Goal: Task Accomplishment & Management: Use online tool/utility

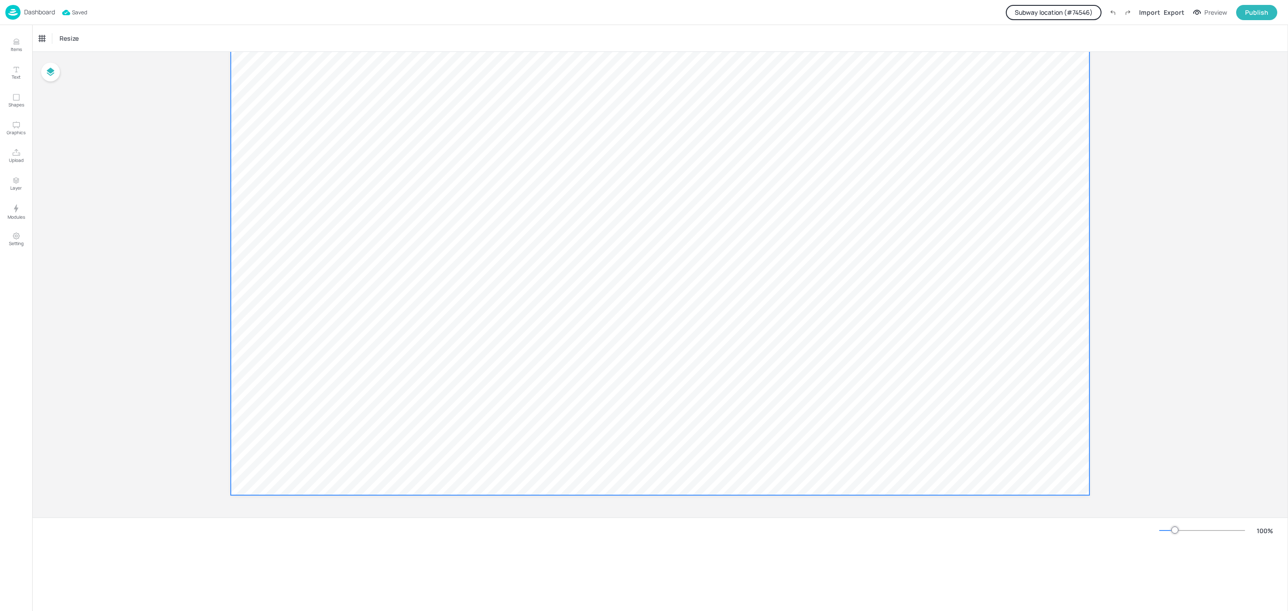
scroll to position [0, 0]
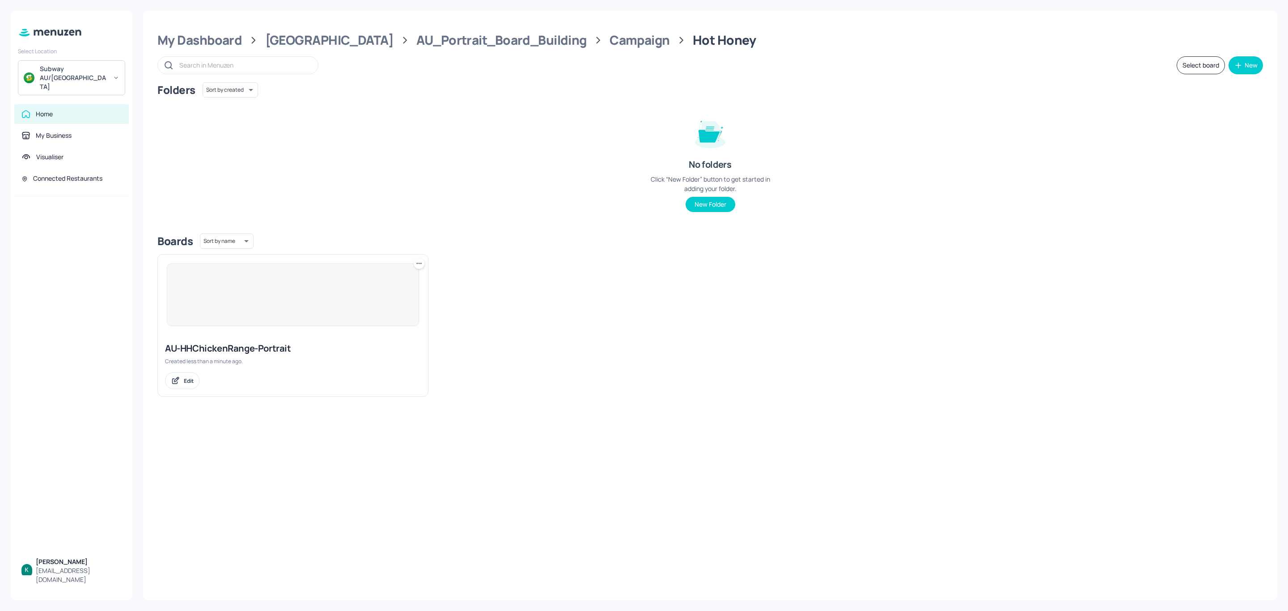
click at [418, 261] on icon at bounding box center [419, 263] width 9 height 9
click at [394, 278] on div "Rename" at bounding box center [385, 282] width 72 height 15
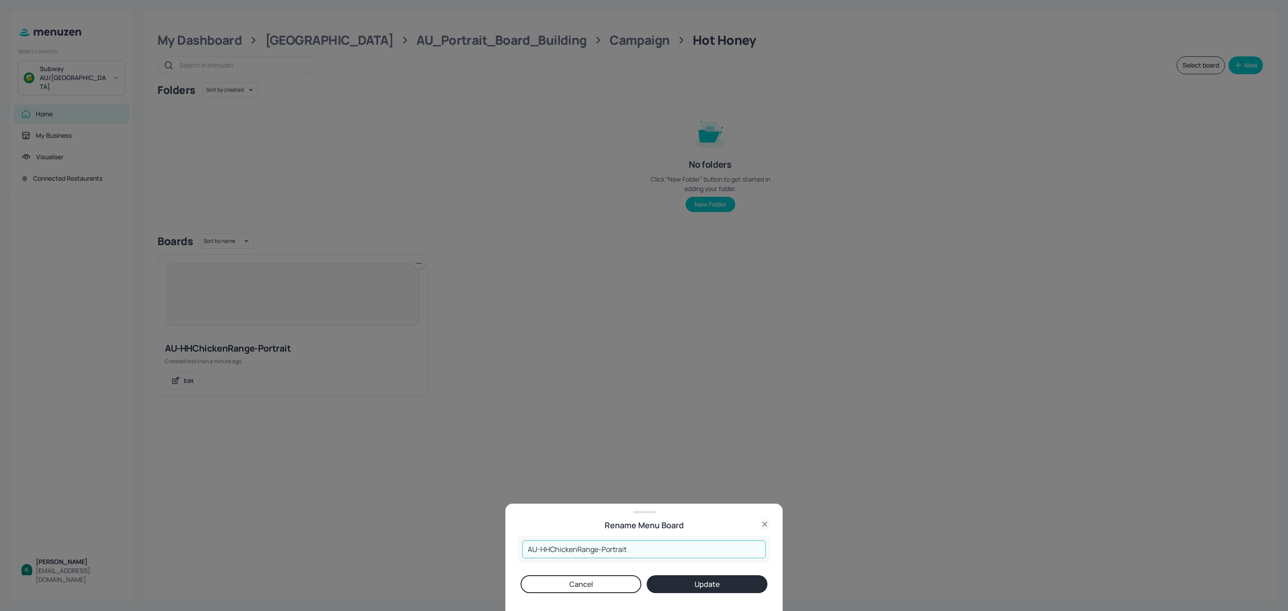
drag, startPoint x: 641, startPoint y: 549, endPoint x: 515, endPoint y: 559, distance: 126.5
click at [515, 559] on div "Rename Menu Board AU-HHChickenRange-Portrait ​ Cancel Update" at bounding box center [643, 557] width 277 height 107
click at [763, 523] on icon at bounding box center [764, 524] width 4 height 4
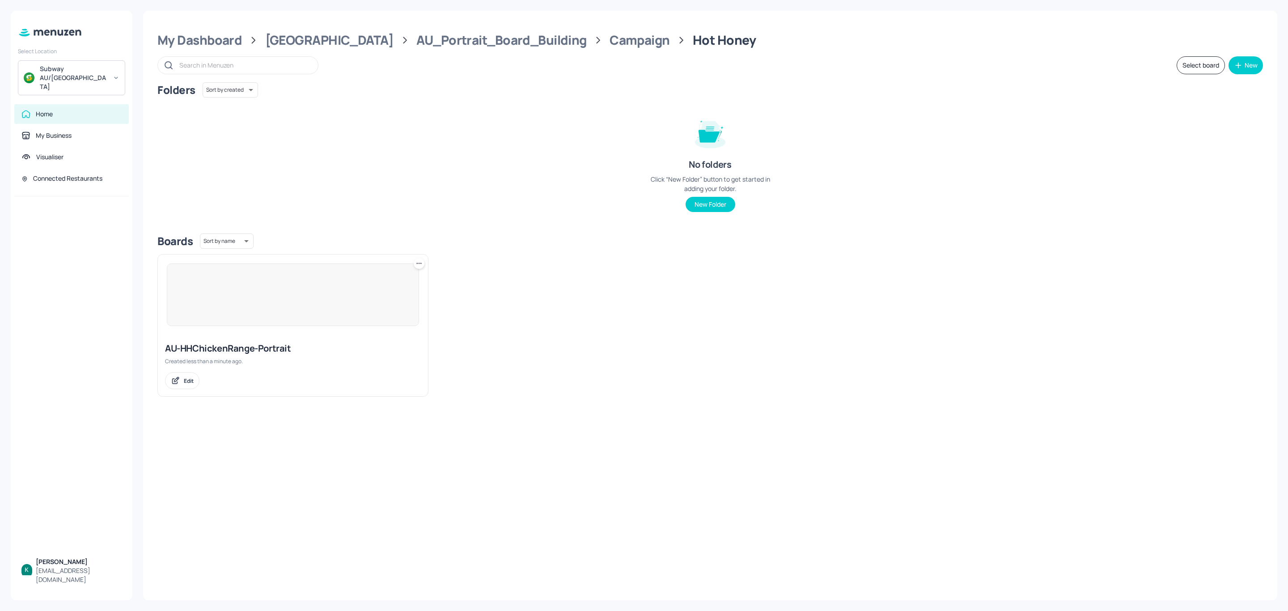
click at [419, 263] on icon at bounding box center [419, 263] width 9 height 9
click at [397, 327] on div "Delete" at bounding box center [385, 327] width 72 height 15
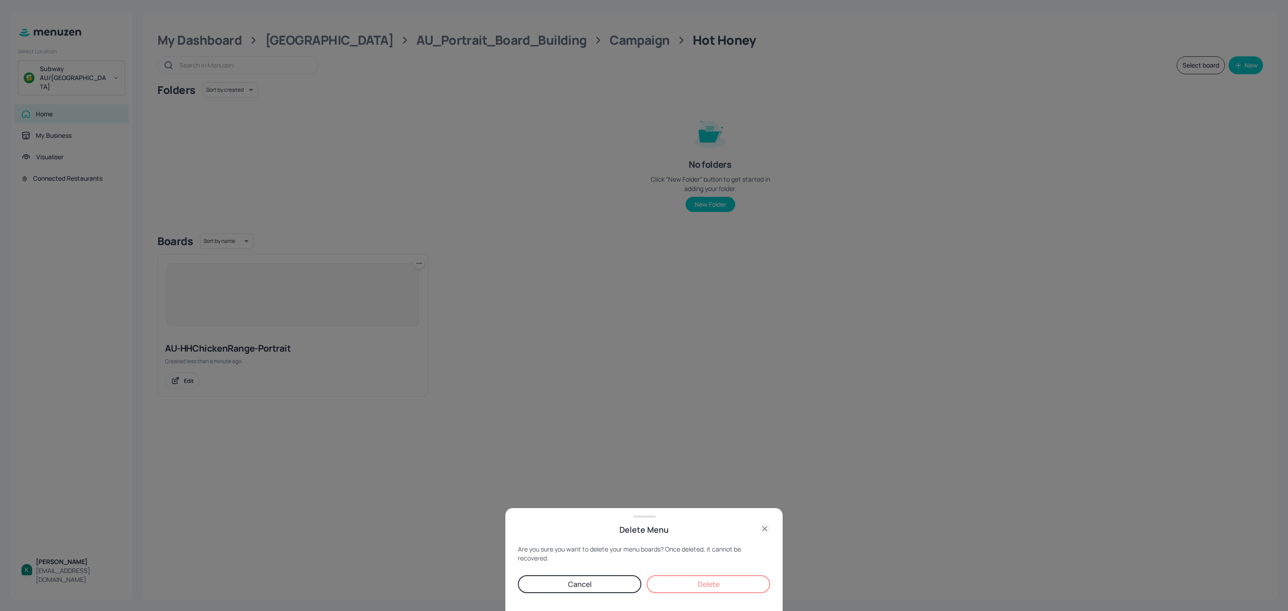
click at [671, 583] on button "Delete" at bounding box center [708, 584] width 123 height 18
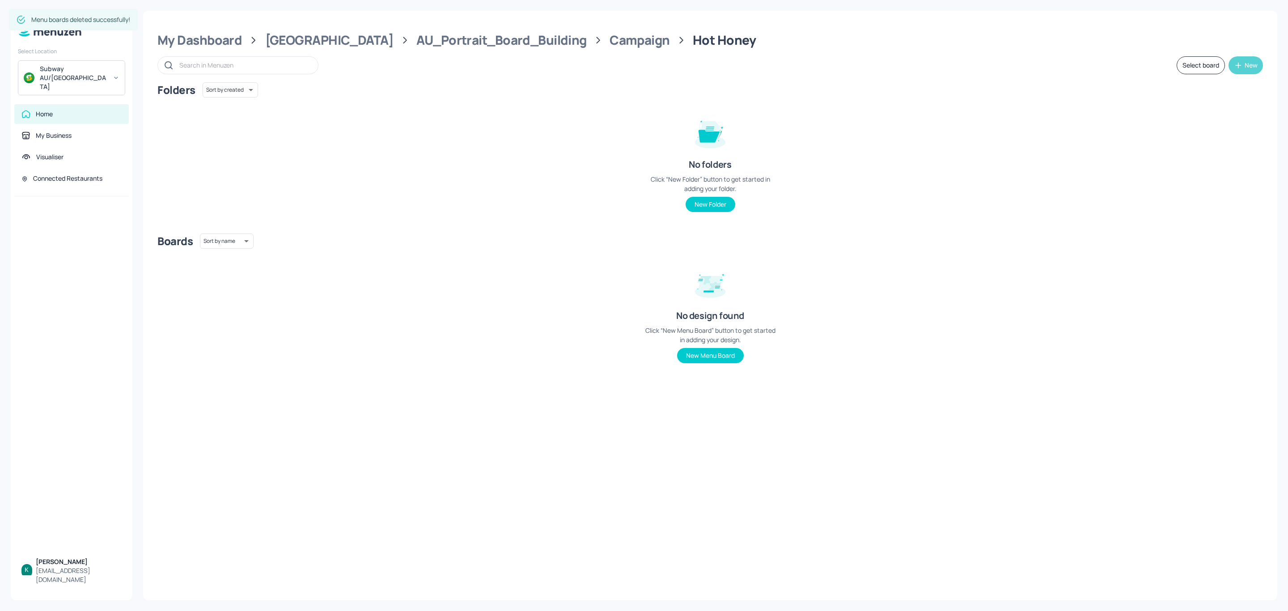
click at [1244, 64] on button "New" at bounding box center [1245, 65] width 34 height 18
click at [1220, 113] on div "Add new board" at bounding box center [1217, 108] width 89 height 20
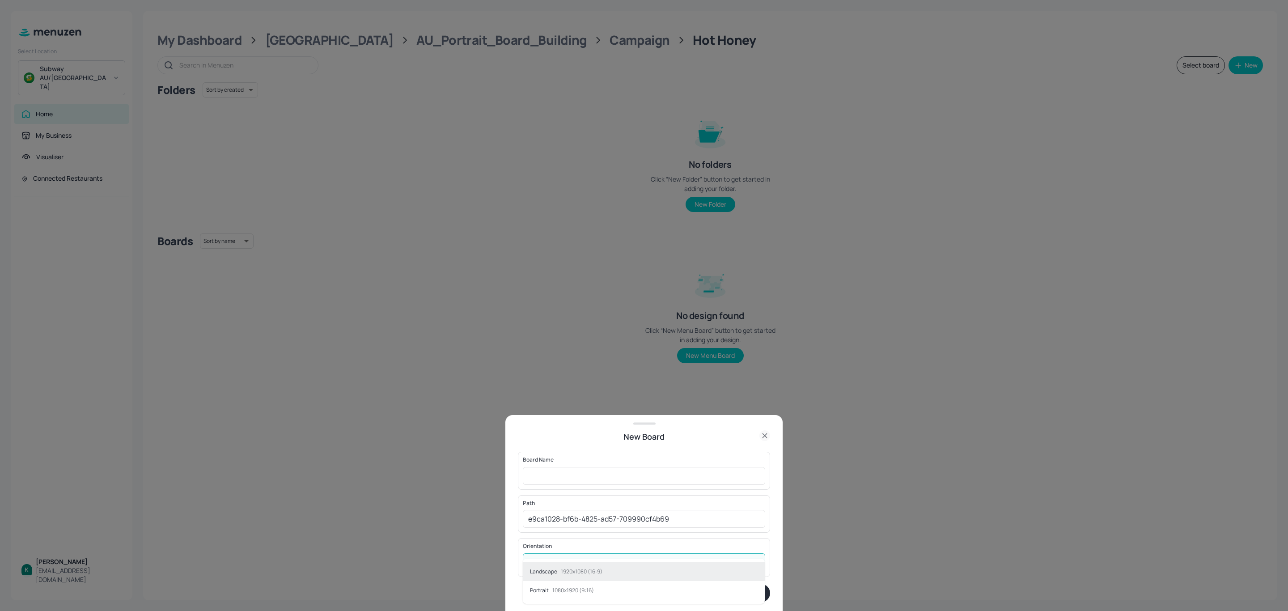
click at [653, 557] on body "Select Location Subway AU/NZ Home My Business Visualiser Connected Restaurants …" at bounding box center [644, 305] width 1288 height 611
click at [623, 589] on li "Portrait 1080x1920 (9:16)" at bounding box center [644, 590] width 242 height 19
type input "Portrait"
click at [599, 473] on input "text" at bounding box center [644, 476] width 242 height 18
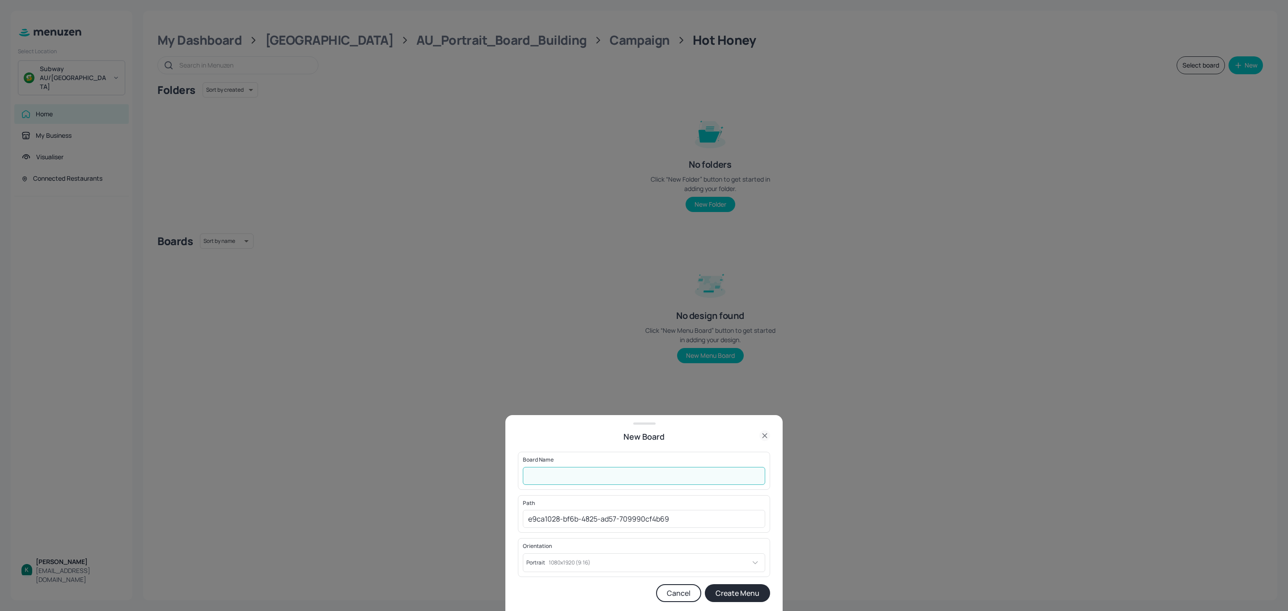
paste input "AU-HHChickenRange-Portrait"
type input "AU-HHChickenRange-Portrait"
click at [749, 592] on button "Create Menu" at bounding box center [737, 593] width 65 height 18
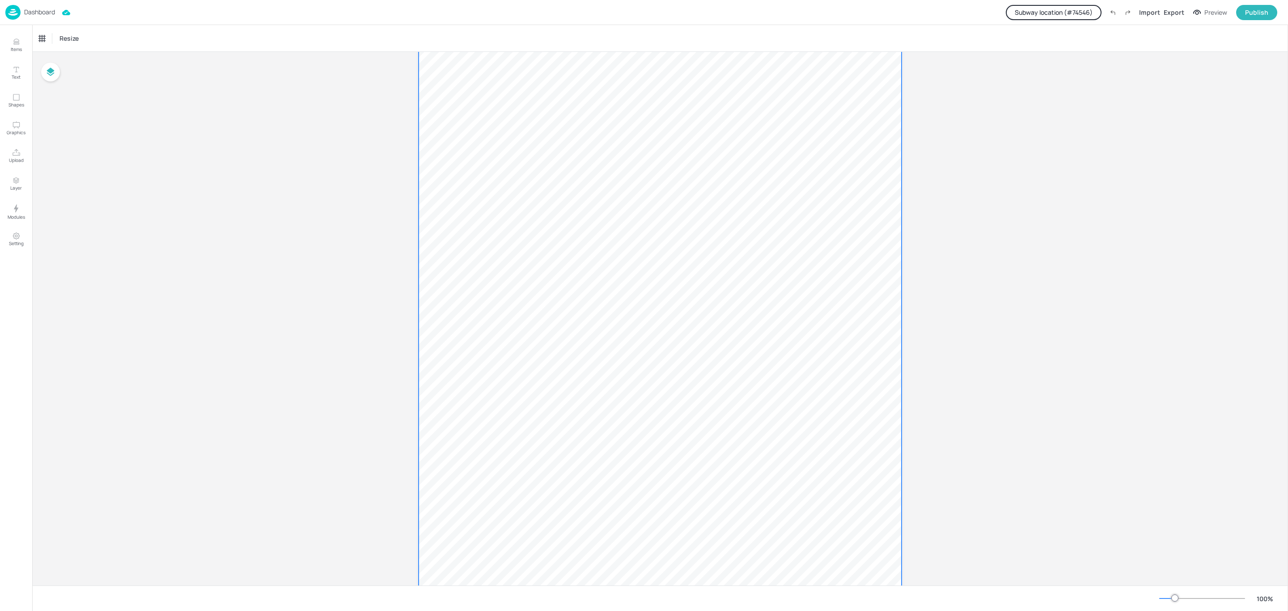
scroll to position [67, 0]
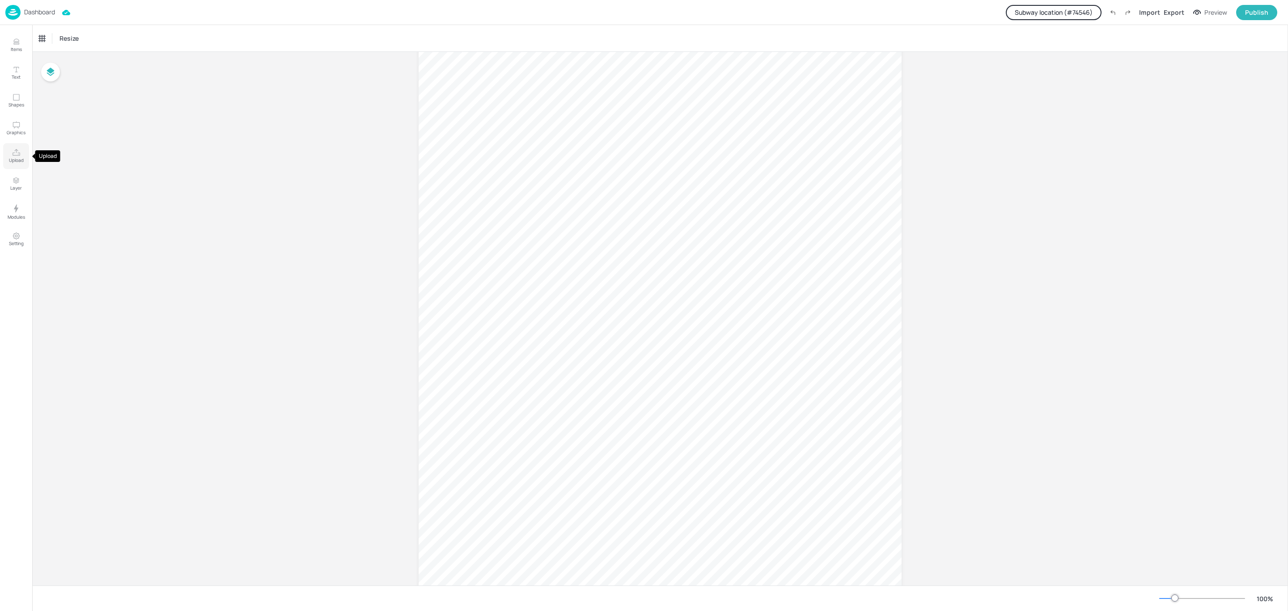
click at [14, 150] on icon "Upload" at bounding box center [16, 152] width 8 height 8
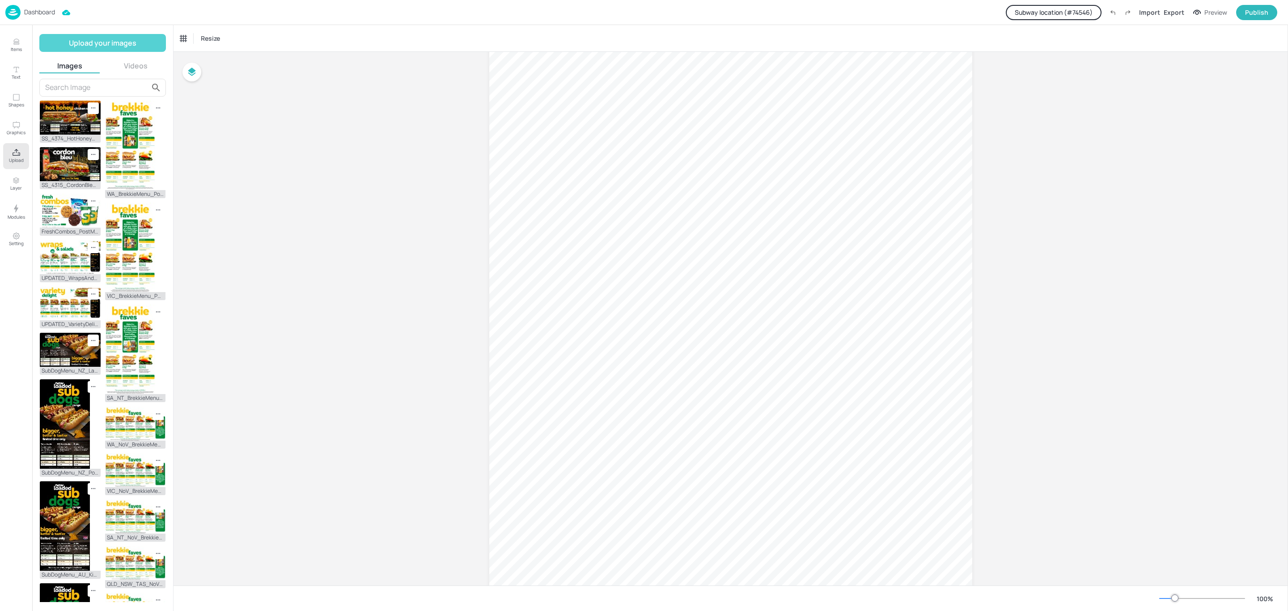
click at [114, 42] on button "Upload your images" at bounding box center [102, 43] width 127 height 18
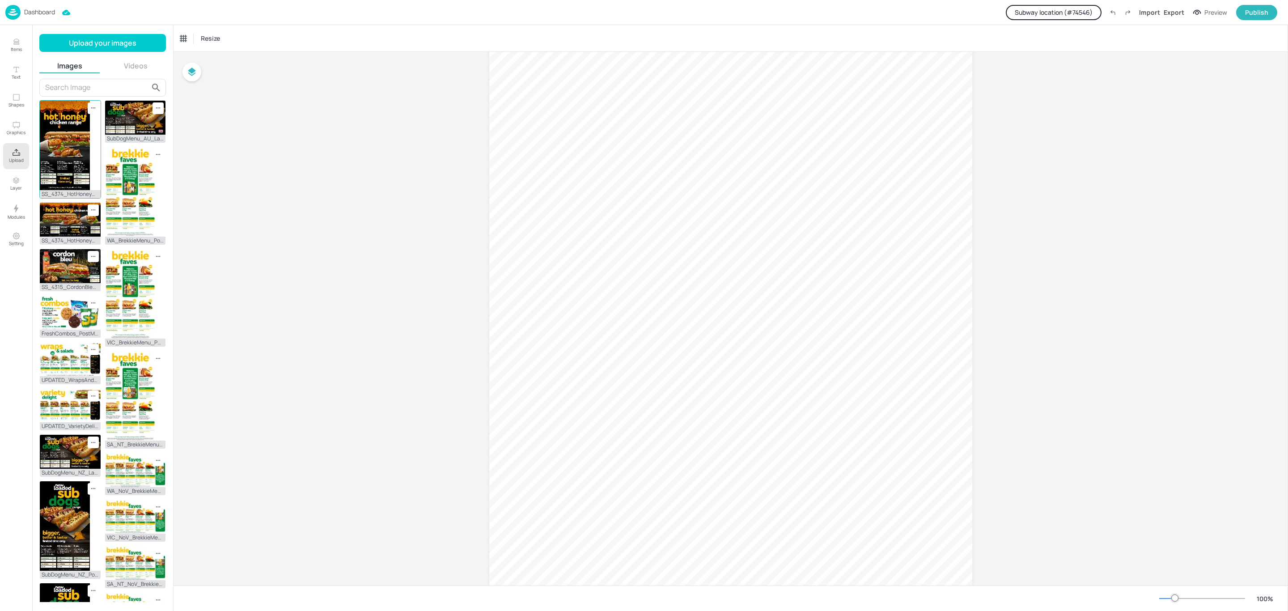
click at [58, 153] on img at bounding box center [65, 145] width 50 height 89
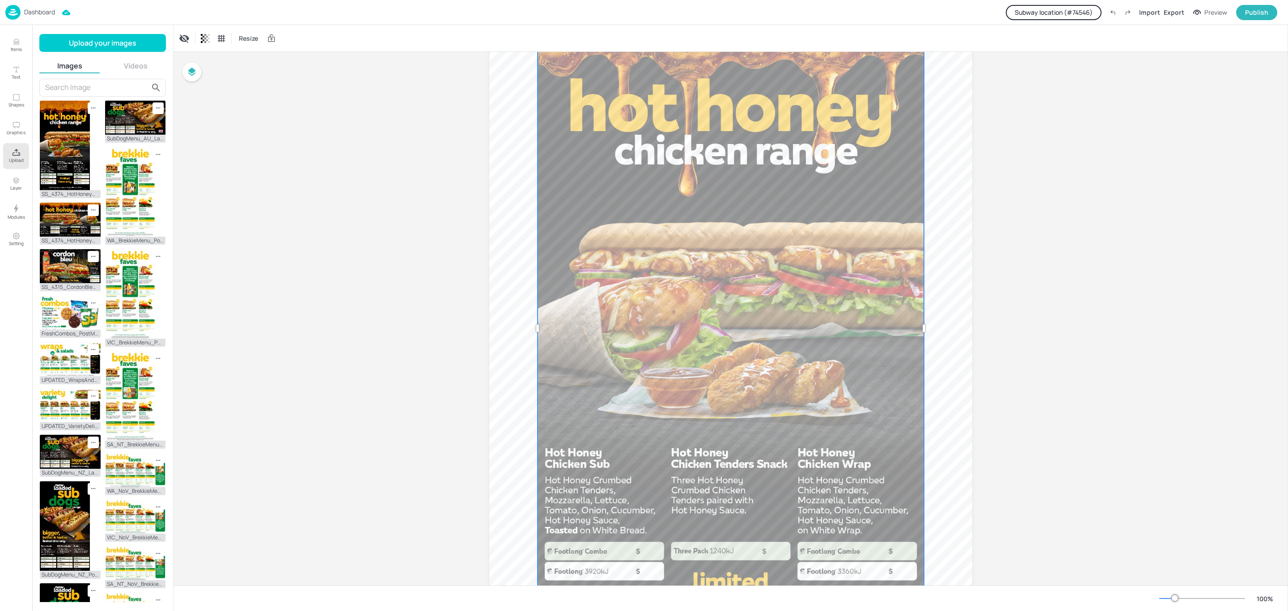
scroll to position [201, 0]
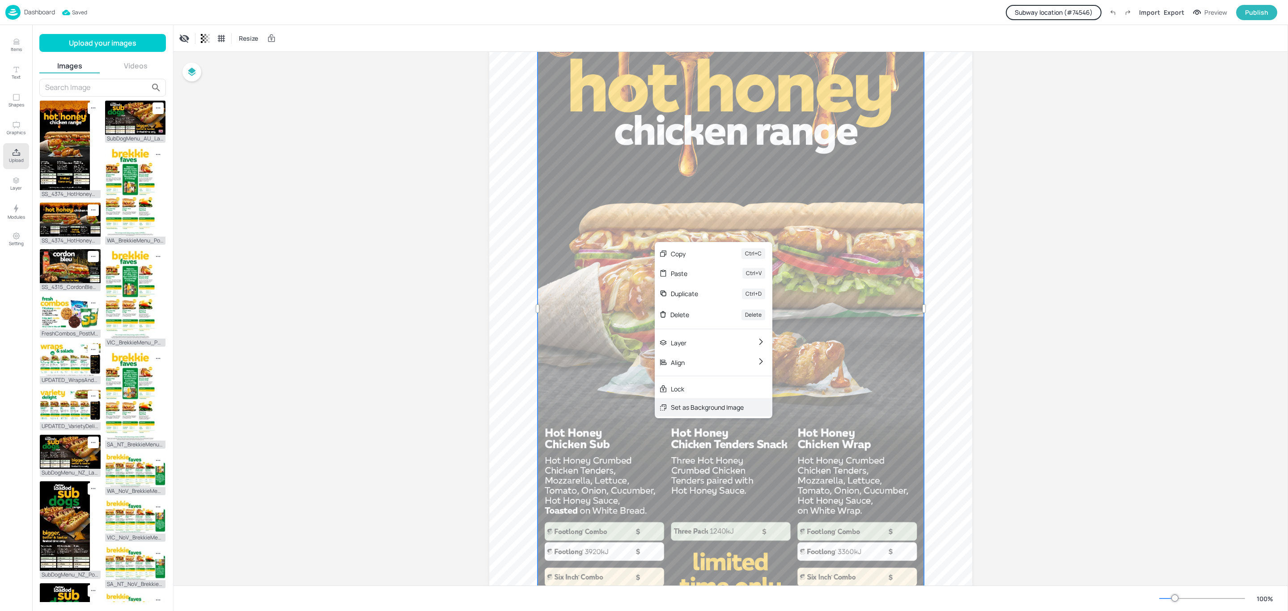
click at [717, 407] on div "Set as Background Image" at bounding box center [707, 406] width 73 height 9
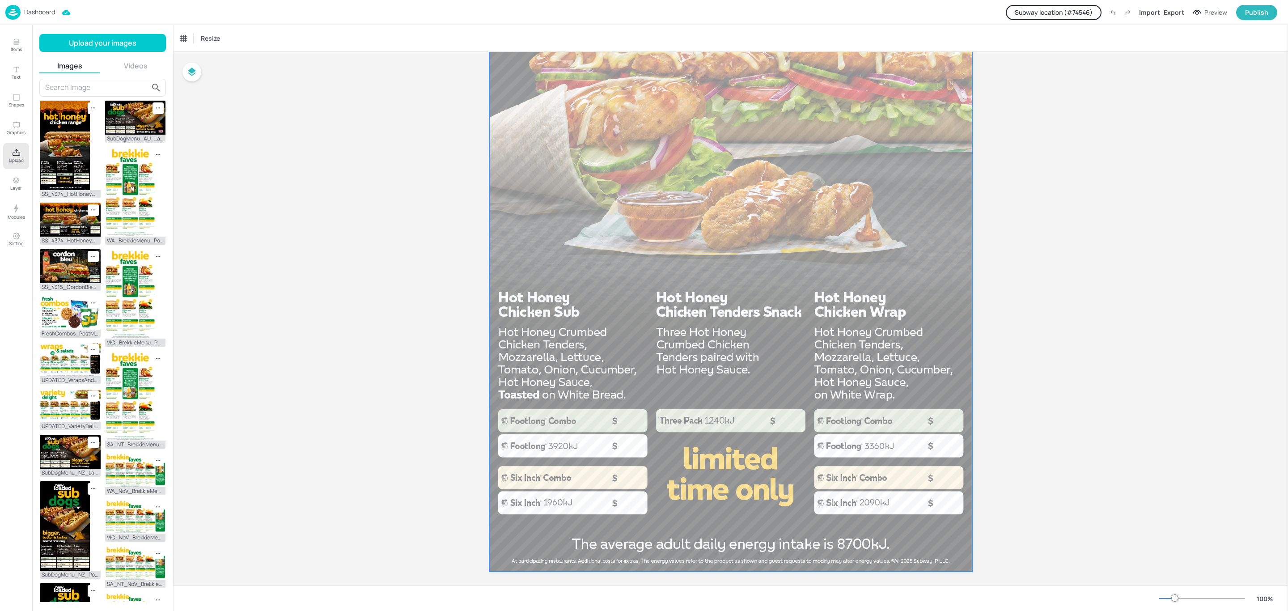
scroll to position [376, 0]
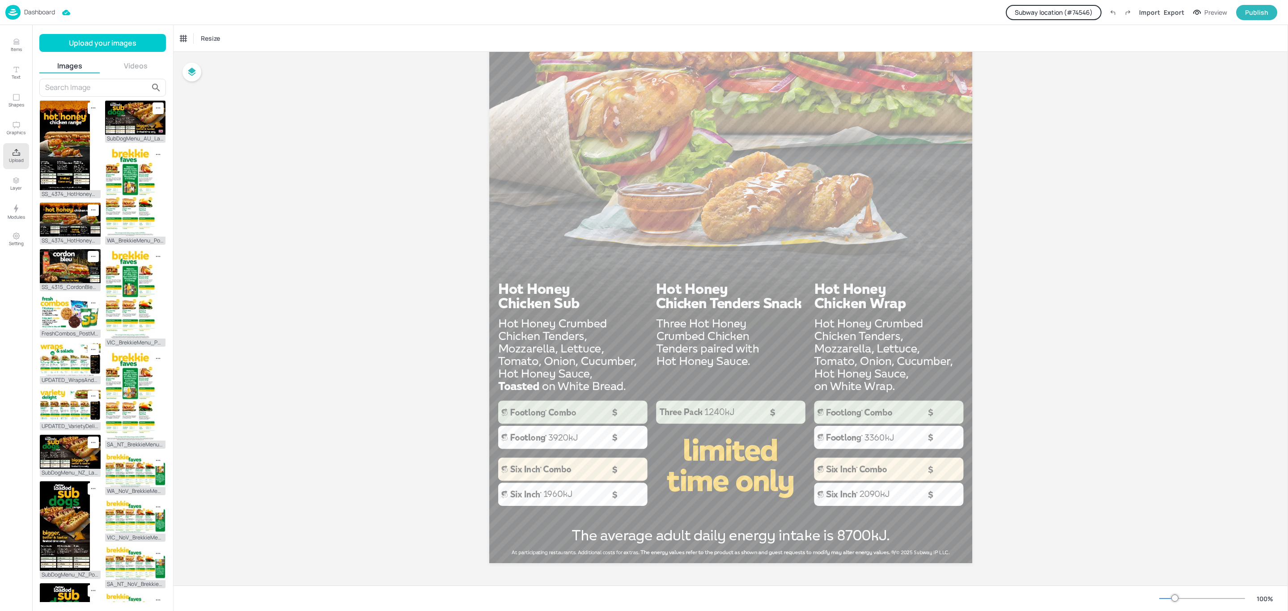
click at [140, 65] on button "Videos" at bounding box center [136, 66] width 61 height 10
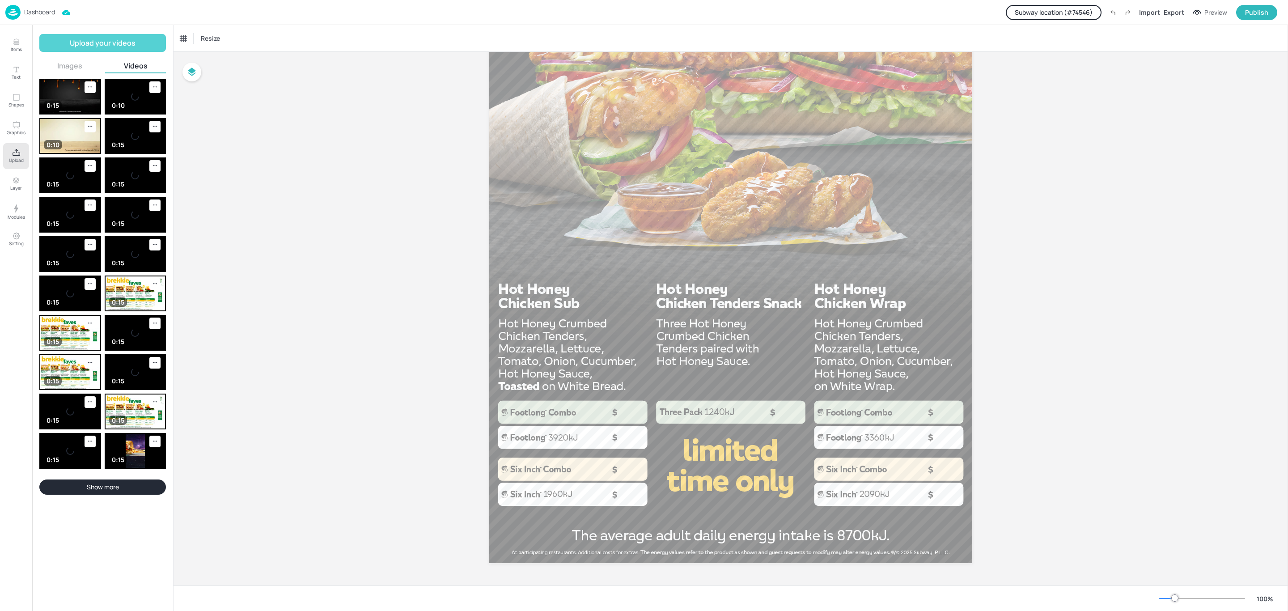
click at [123, 43] on button "Upload your videos" at bounding box center [102, 43] width 127 height 18
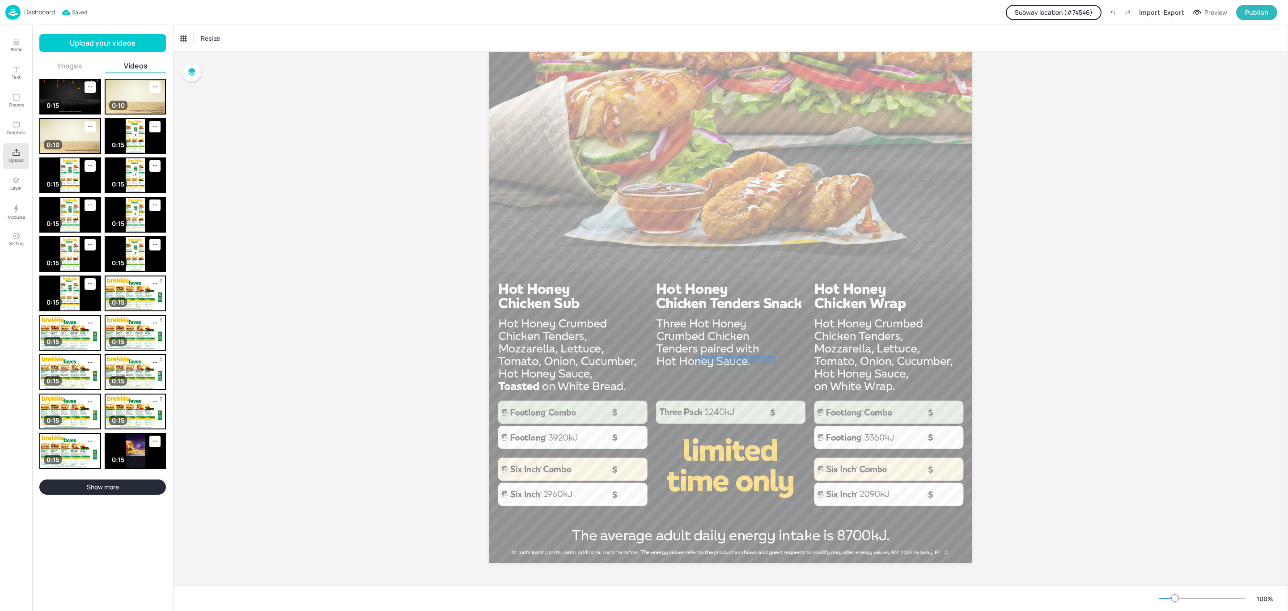
drag, startPoint x: 775, startPoint y: 364, endPoint x: 698, endPoint y: 356, distance: 78.2
click at [816, 339] on div "Set Background as Image Layer" at bounding box center [794, 338] width 90 height 9
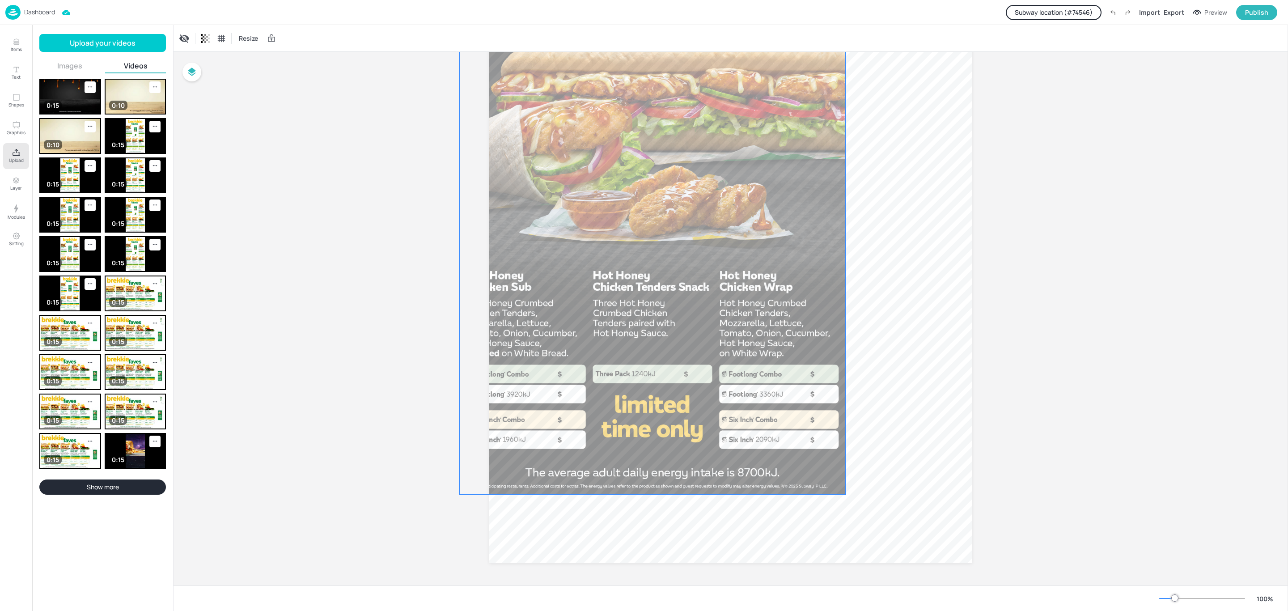
drag, startPoint x: 758, startPoint y: 373, endPoint x: 710, endPoint y: 398, distance: 54.4
click at [707, 398] on div at bounding box center [652, 151] width 386 height 687
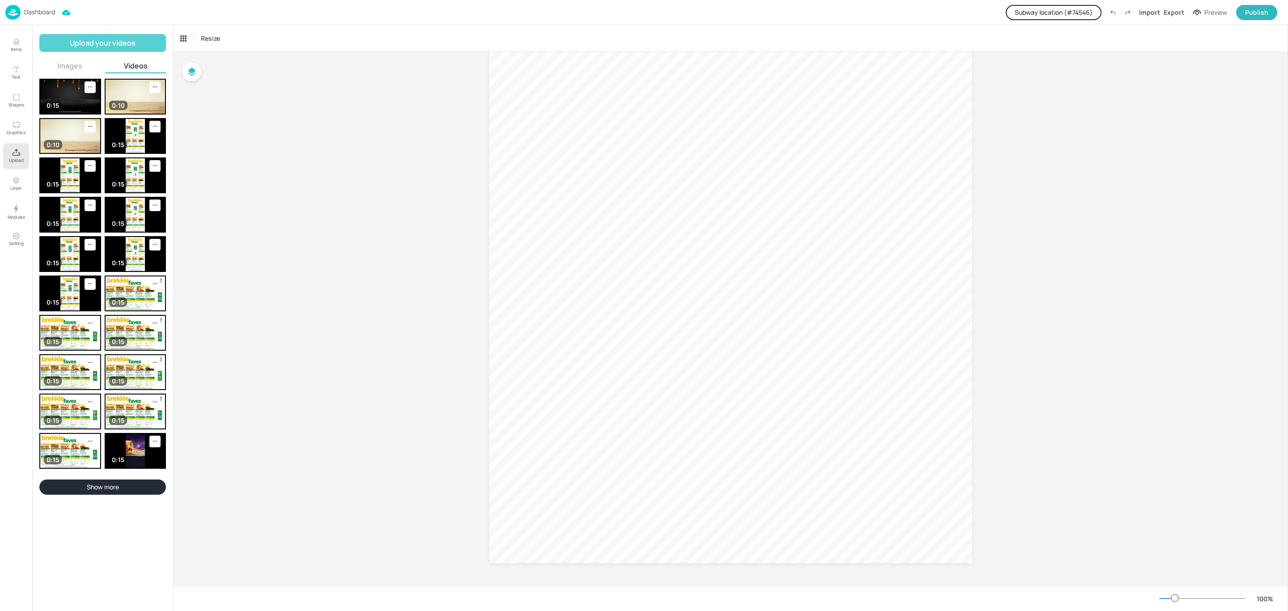
click at [98, 35] on button "Upload your videos" at bounding box center [102, 43] width 127 height 18
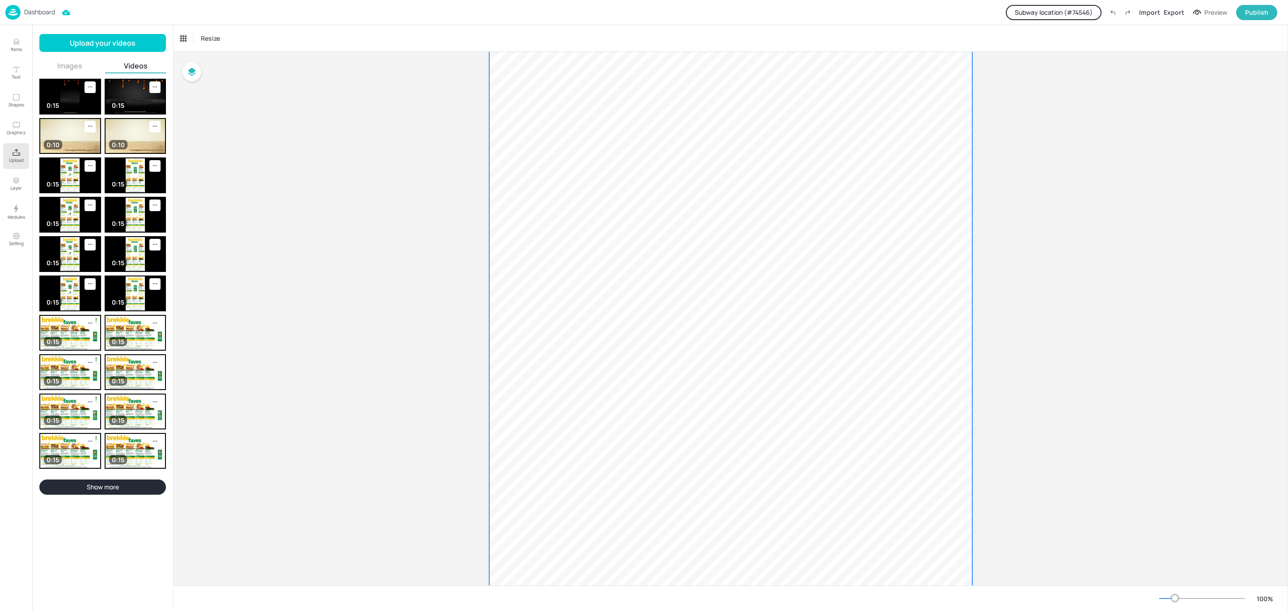
scroll to position [0, 0]
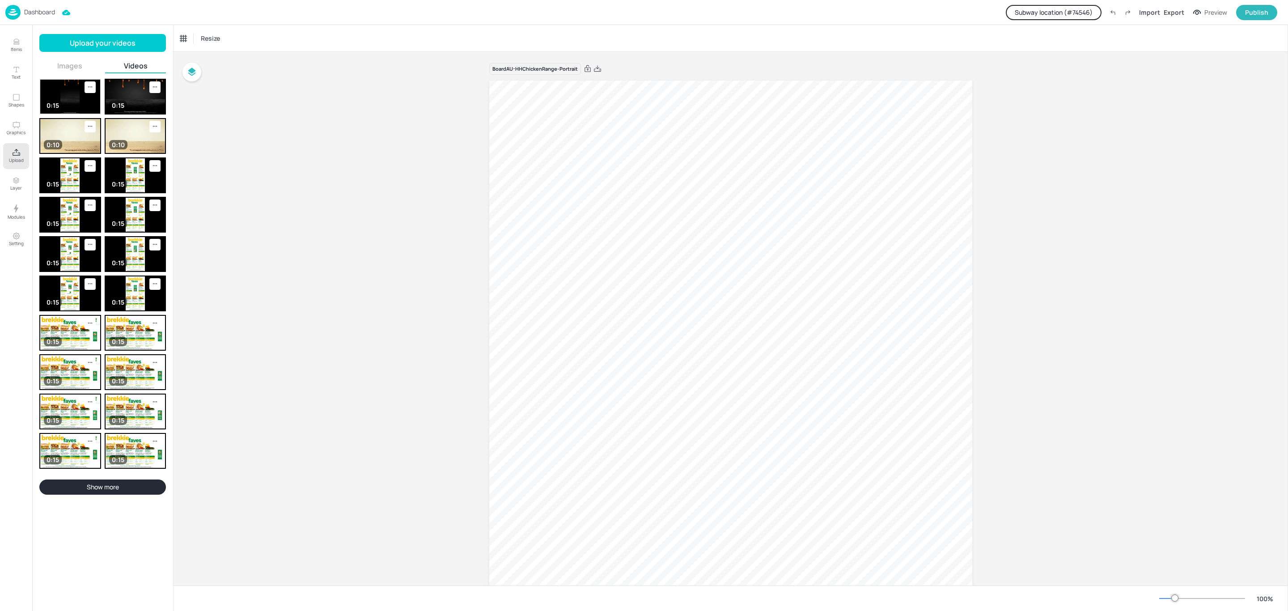
click at [72, 103] on img at bounding box center [70, 97] width 60 height 34
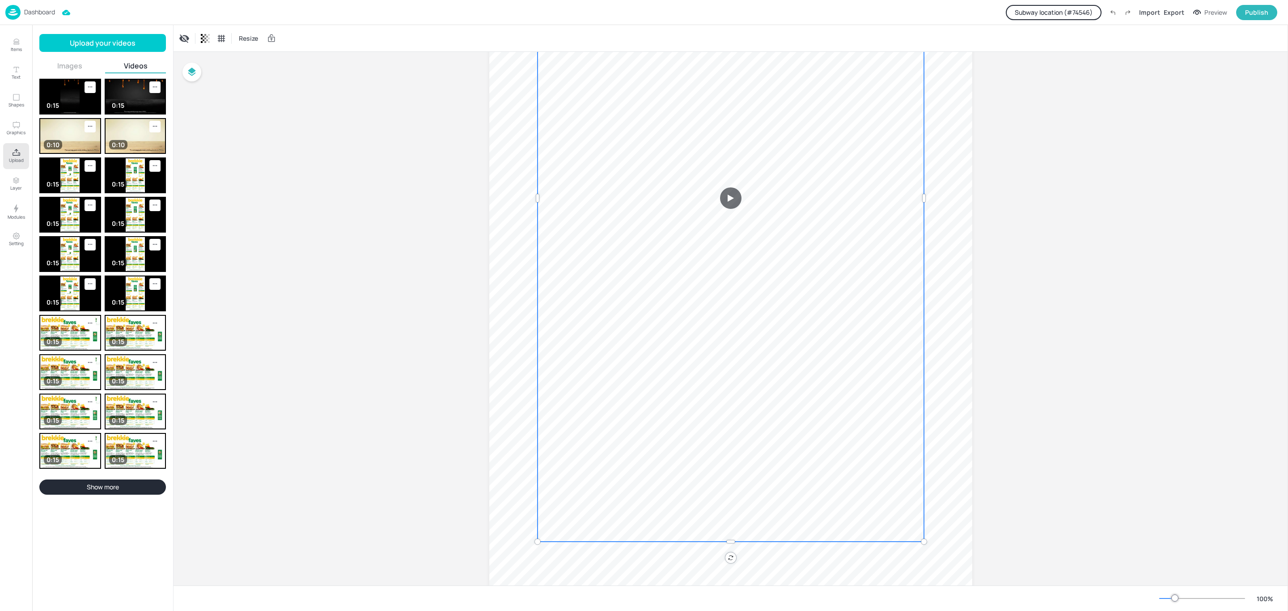
scroll to position [309, 0]
click at [928, 522] on div "Set as Background Video" at bounding box center [932, 517] width 71 height 9
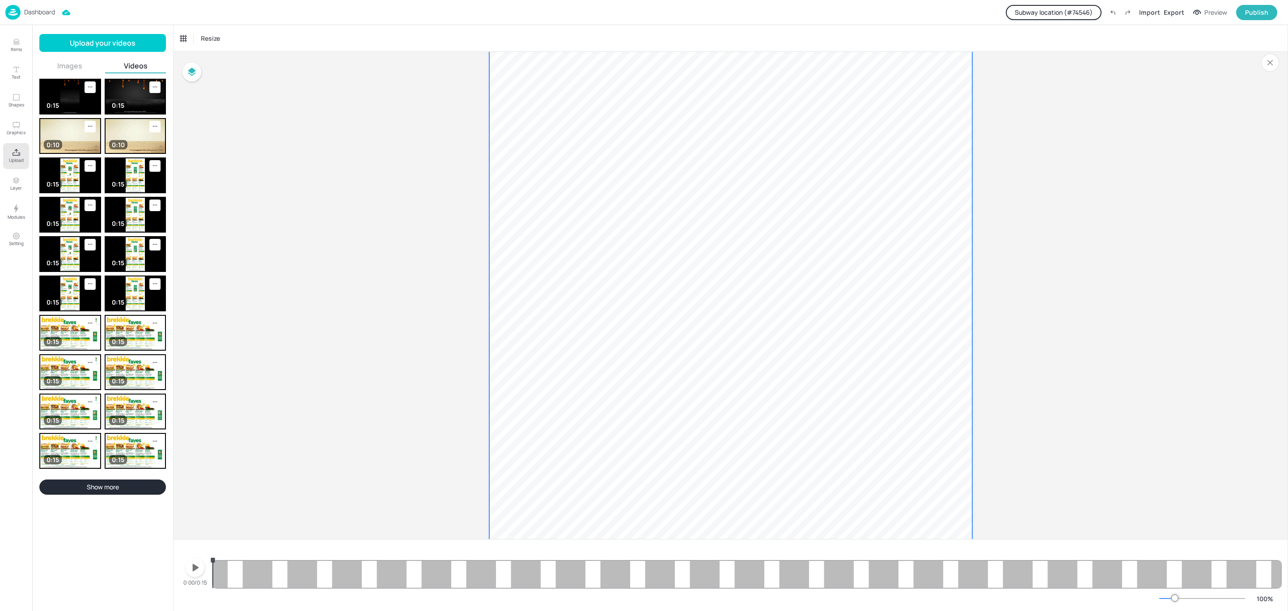
scroll to position [423, 0]
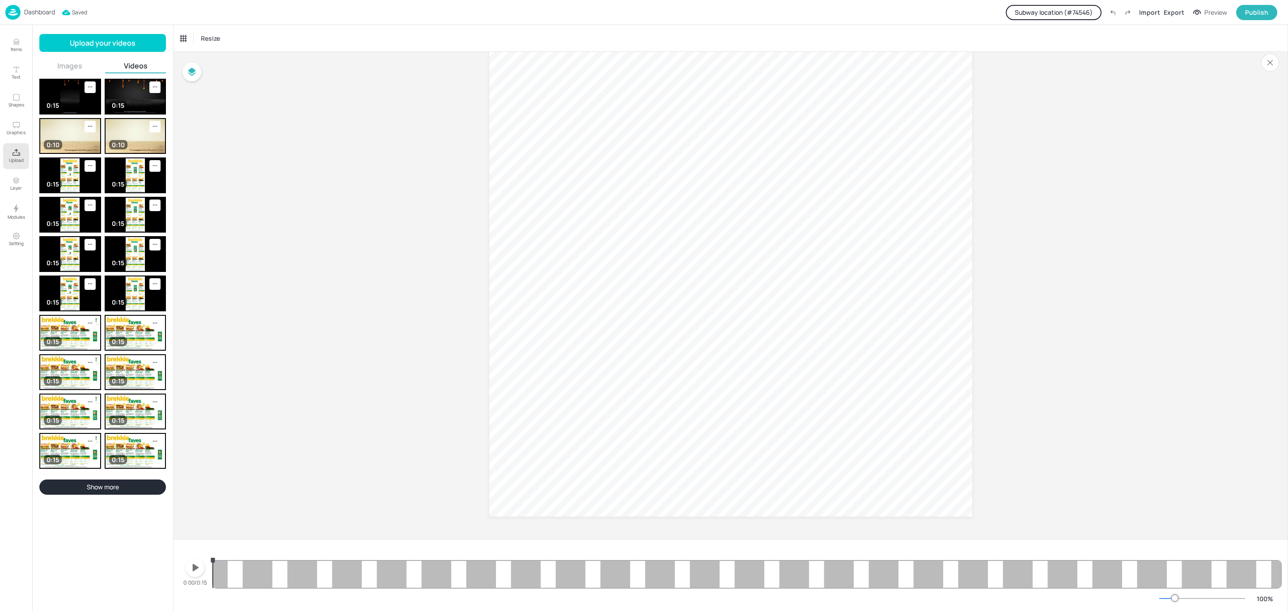
click at [540, 576] on div at bounding box center [747, 566] width 1068 height 43
click at [559, 580] on div at bounding box center [747, 566] width 1068 height 43
click at [609, 578] on div at bounding box center [747, 566] width 1068 height 43
click at [635, 573] on div at bounding box center [747, 566] width 1068 height 43
click at [197, 569] on icon "button" at bounding box center [195, 567] width 14 height 14
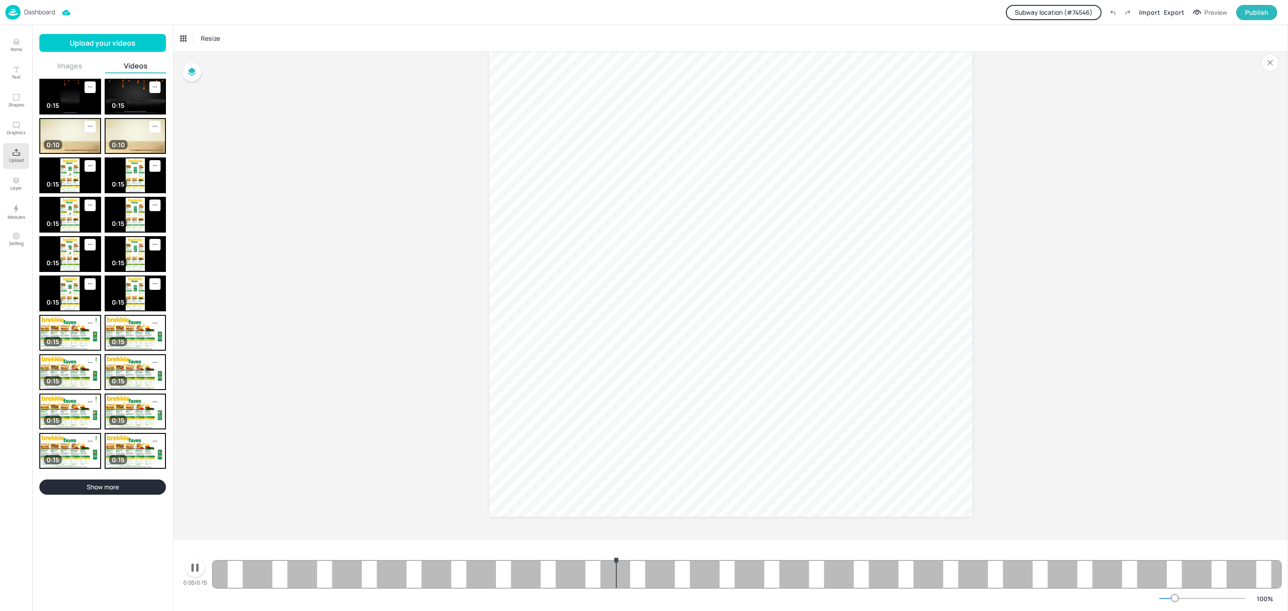
click at [197, 569] on icon "button" at bounding box center [194, 567] width 7 height 8
drag, startPoint x: 19, startPoint y: 43, endPoint x: 78, endPoint y: 72, distance: 66.4
click at [19, 40] on icon "Items" at bounding box center [16, 42] width 8 height 8
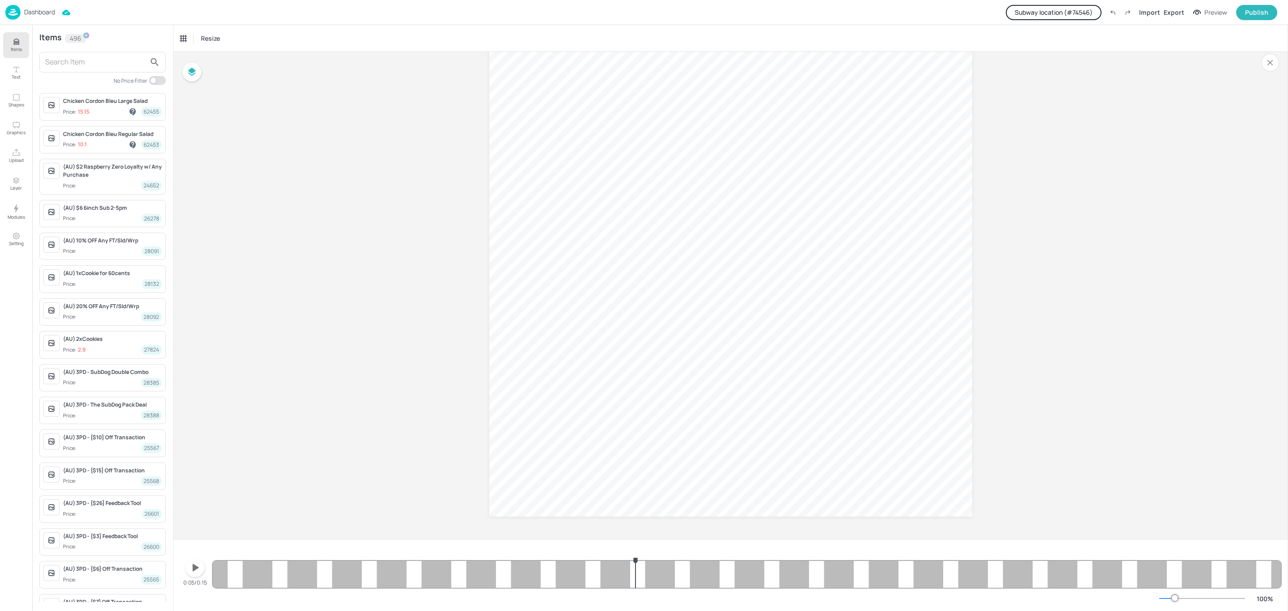
click at [109, 59] on input "text" at bounding box center [95, 62] width 101 height 14
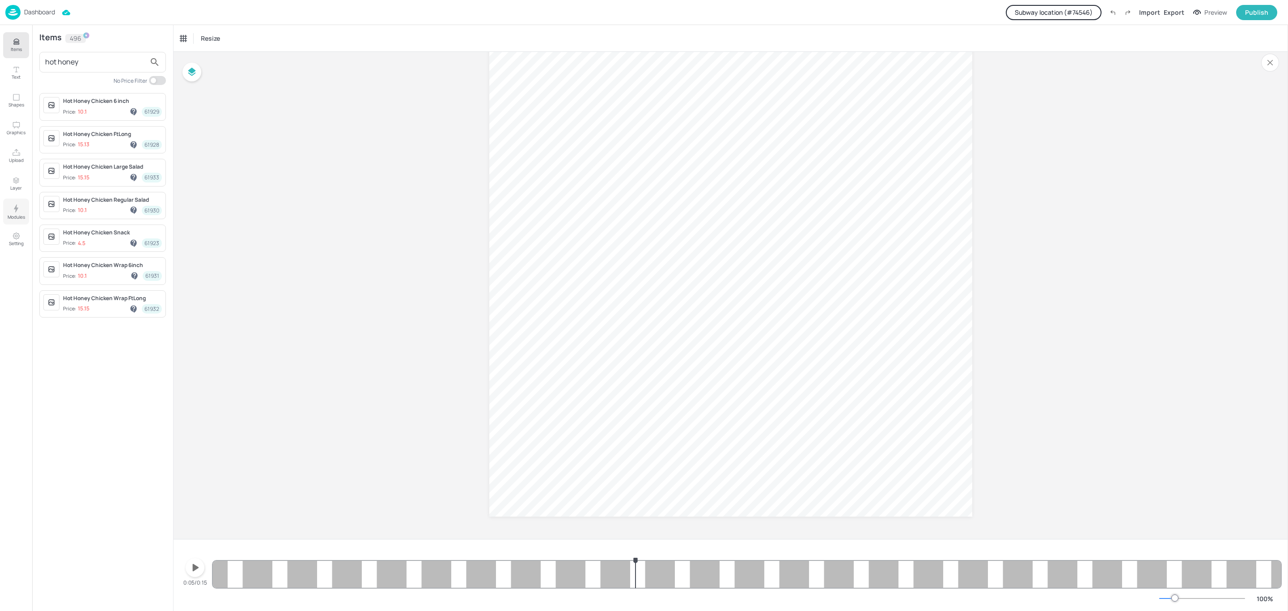
type input "hot honey"
click at [11, 215] on p "Modules" at bounding box center [16, 217] width 17 height 6
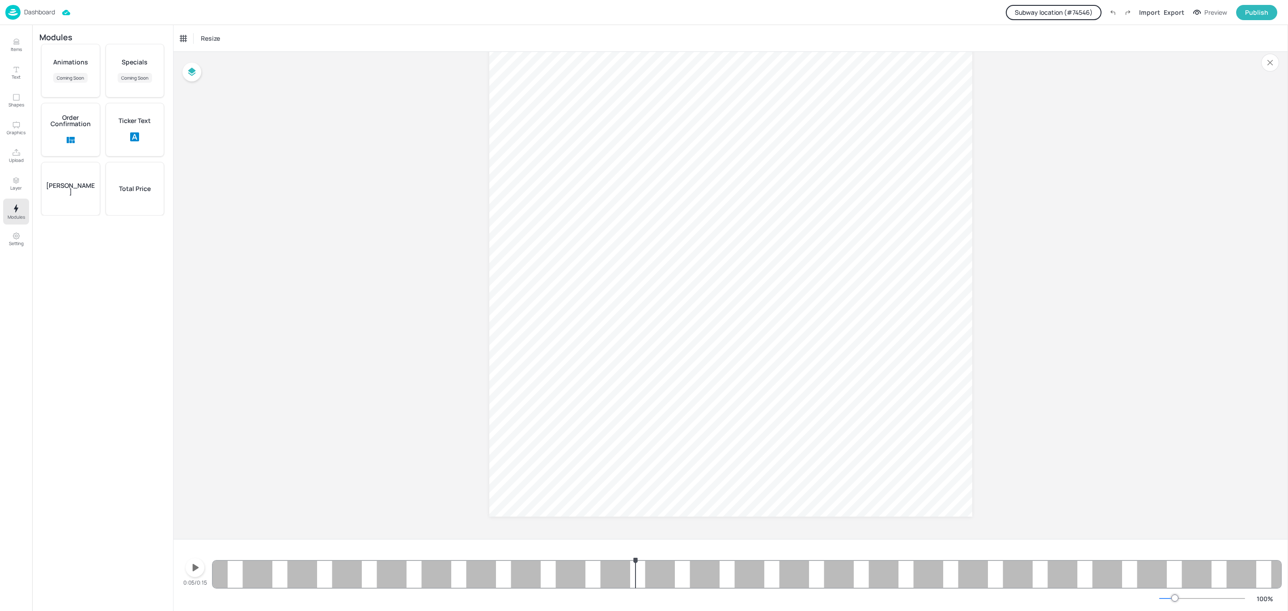
click at [127, 195] on div "Total Price" at bounding box center [135, 189] width 59 height 54
click at [100, 80] on icon "button" at bounding box center [102, 79] width 11 height 11
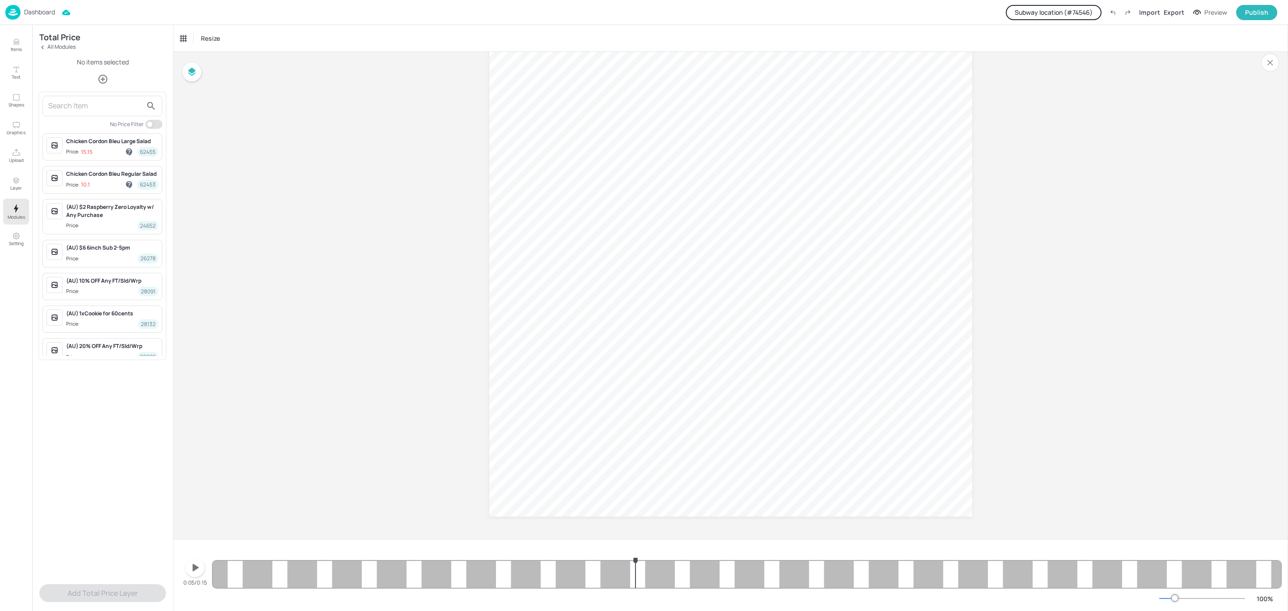
click at [94, 105] on input "text" at bounding box center [95, 106] width 94 height 14
type input "hot honey"
click at [91, 152] on span "Price: 10.1 61929" at bounding box center [112, 151] width 92 height 9
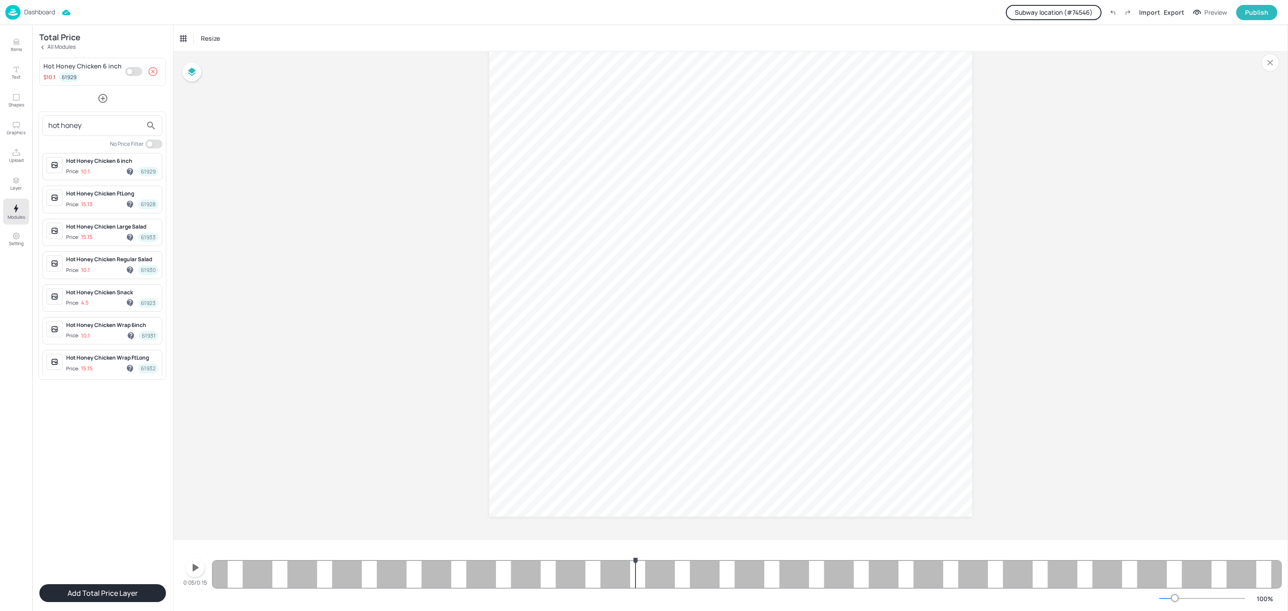
drag, startPoint x: 87, startPoint y: 129, endPoint x: 30, endPoint y: 135, distance: 57.9
click at [30, 135] on div "hot honey No Price Filter Hot Honey Chicken 6 inch Price: 10.1 61929 Hot Honey …" at bounding box center [644, 305] width 1288 height 611
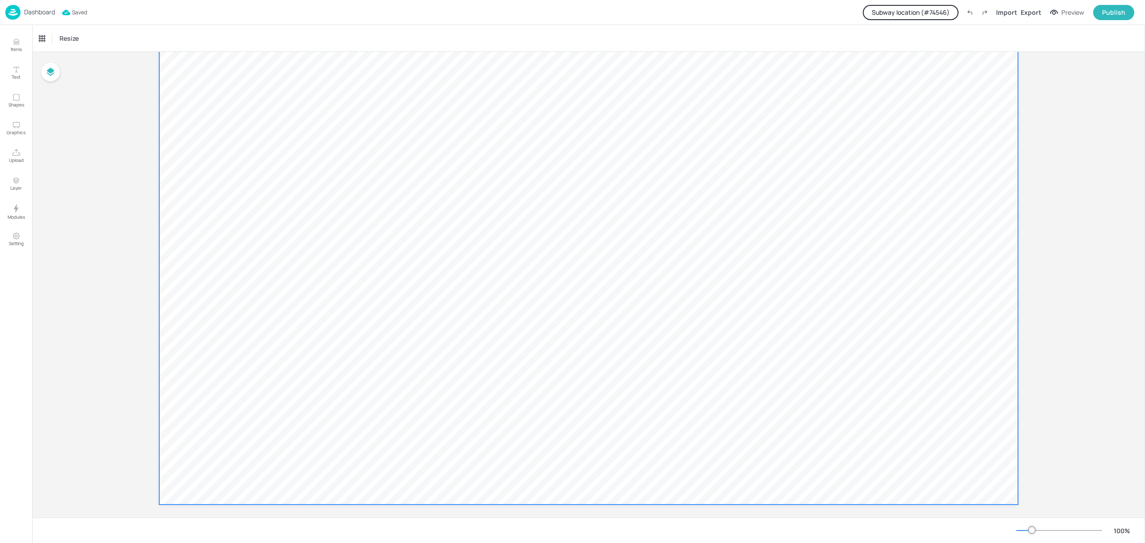
scroll to position [59, 0]
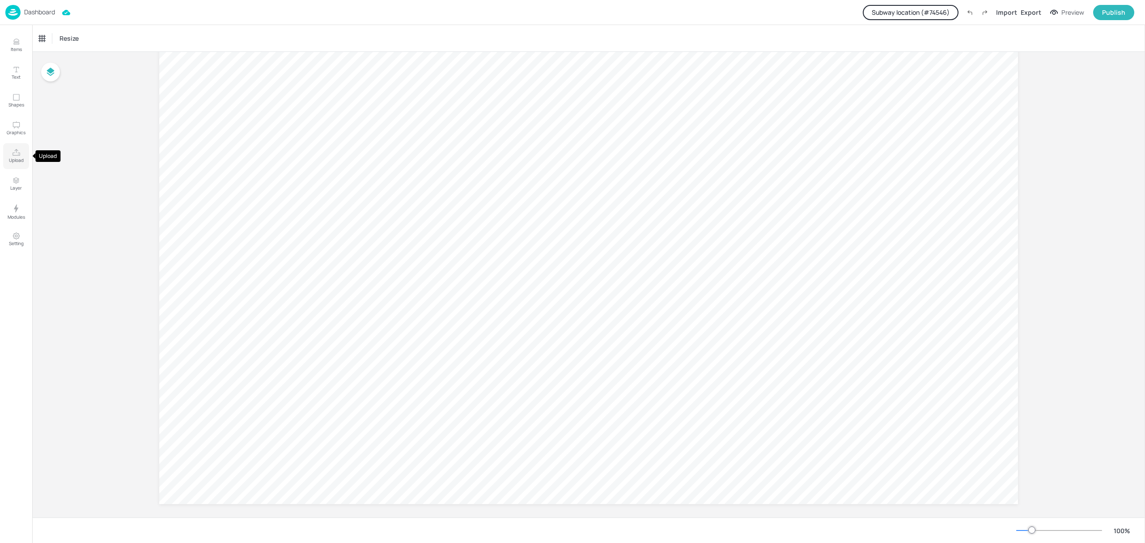
click at [17, 157] on p "Upload" at bounding box center [16, 160] width 15 height 6
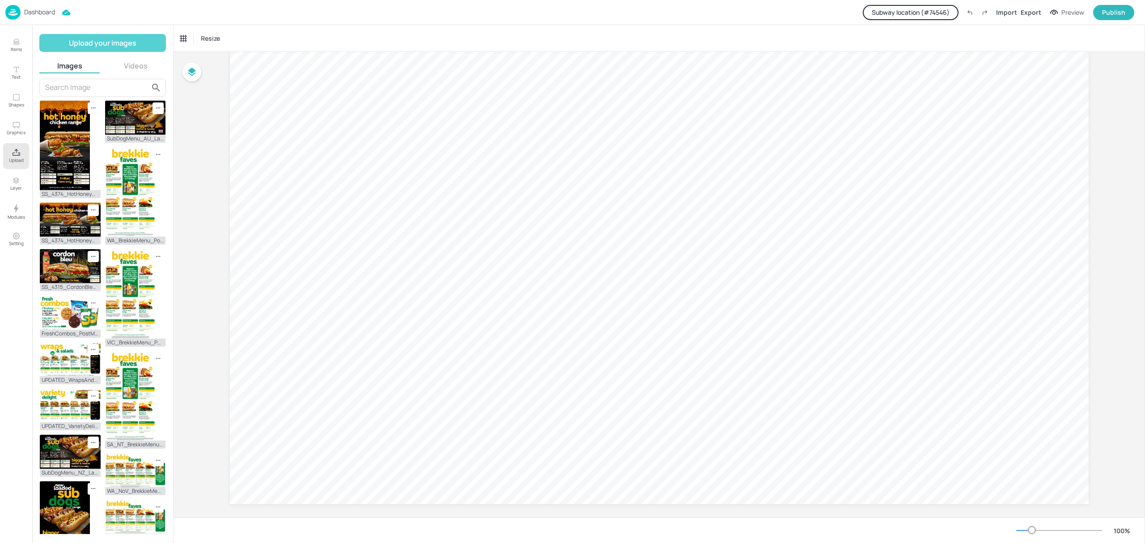
click at [103, 38] on button "Upload your images" at bounding box center [102, 43] width 127 height 18
click at [126, 70] on div "Images Videos" at bounding box center [102, 67] width 127 height 13
click at [129, 68] on button "Videos" at bounding box center [136, 66] width 61 height 10
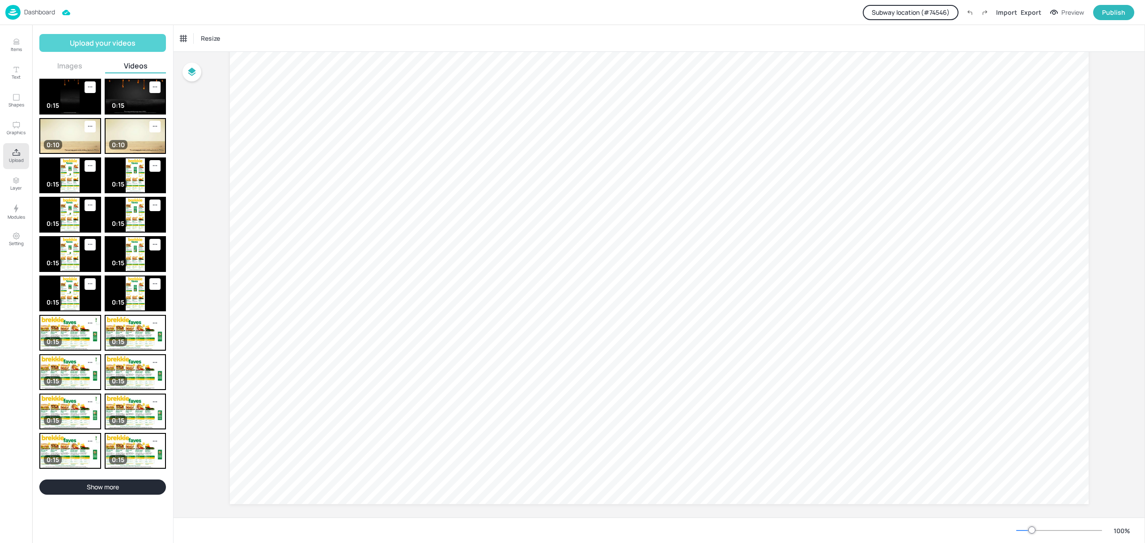
click at [131, 42] on button "Upload your videos" at bounding box center [102, 43] width 127 height 18
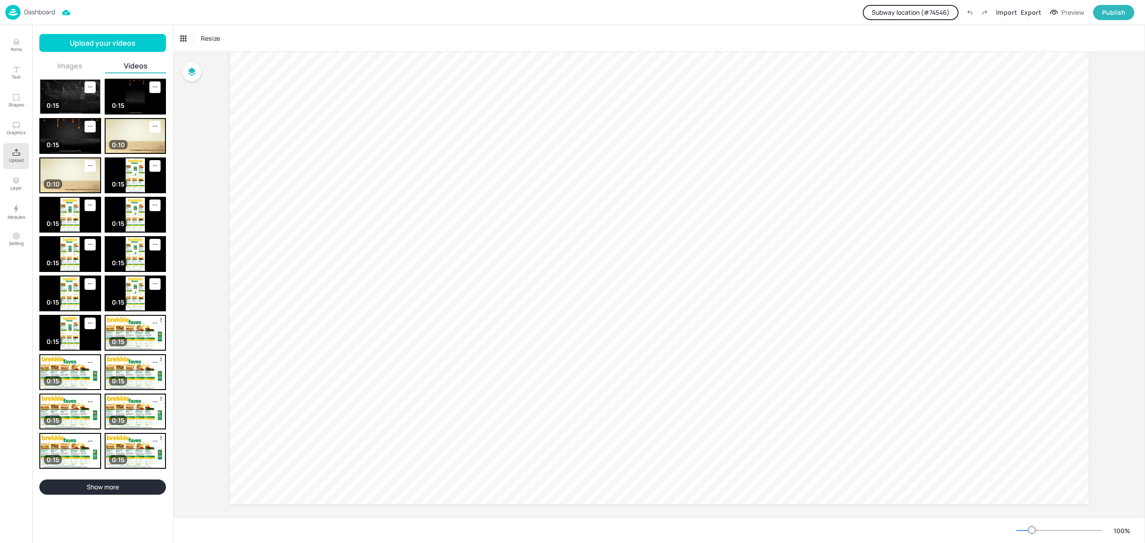
click at [70, 99] on img at bounding box center [70, 97] width 60 height 34
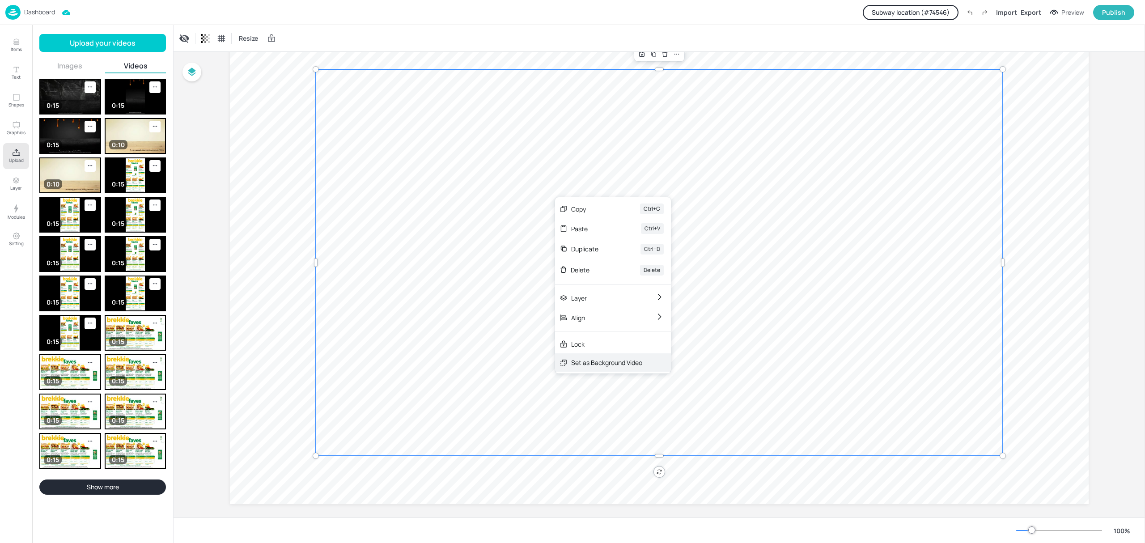
click at [627, 364] on div "Set as Background Video" at bounding box center [606, 362] width 71 height 9
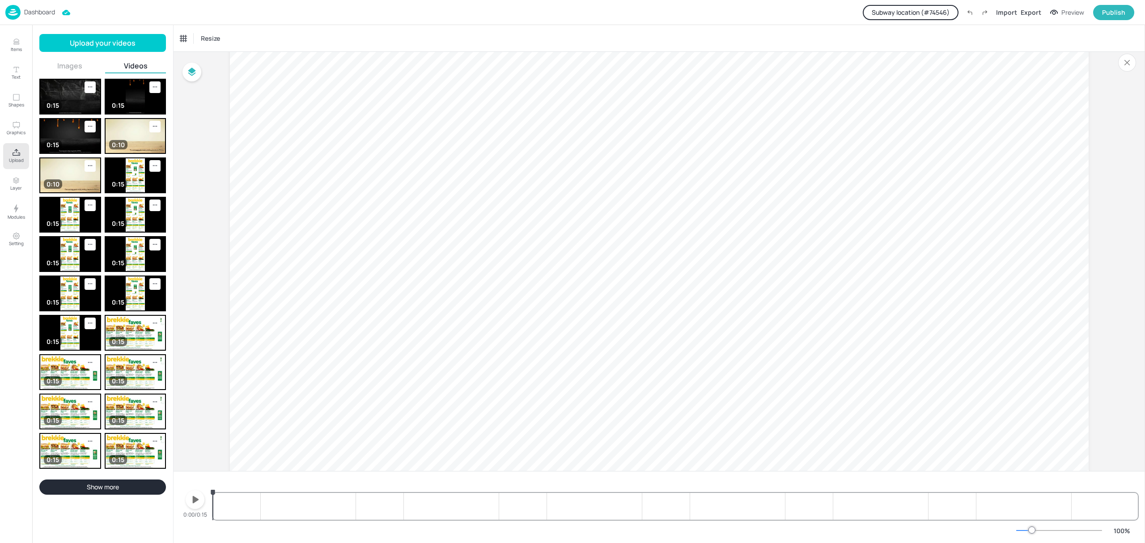
click at [443, 508] on div at bounding box center [675, 498] width 925 height 43
click at [195, 498] on icon "button" at bounding box center [196, 499] width 6 height 7
click at [195, 498] on icon "button" at bounding box center [195, 499] width 14 height 14
click at [195, 498] on icon "button" at bounding box center [196, 499] width 6 height 7
click at [195, 498] on icon "button" at bounding box center [195, 499] width 14 height 14
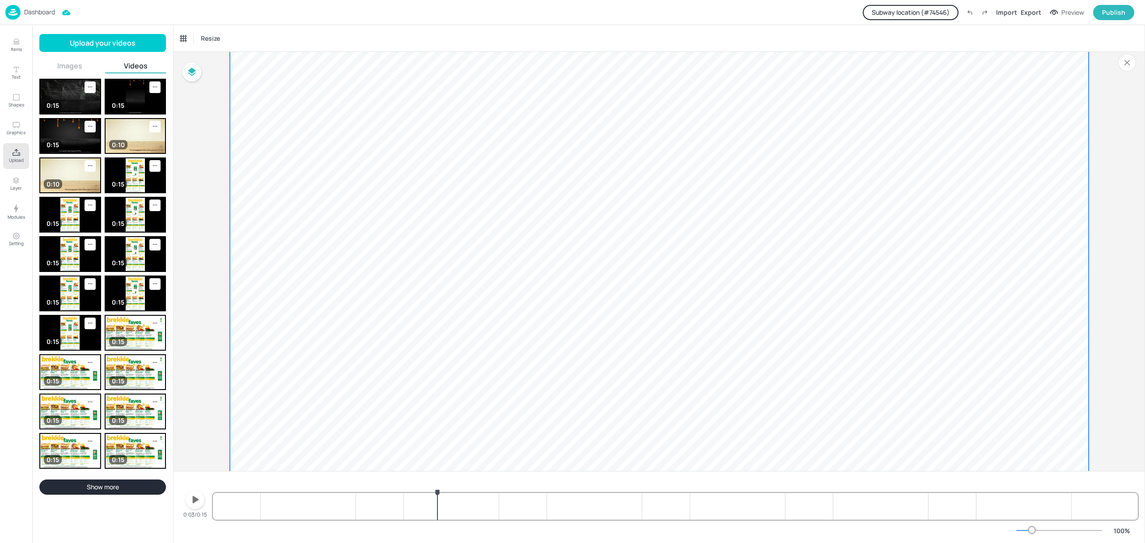
scroll to position [115, 0]
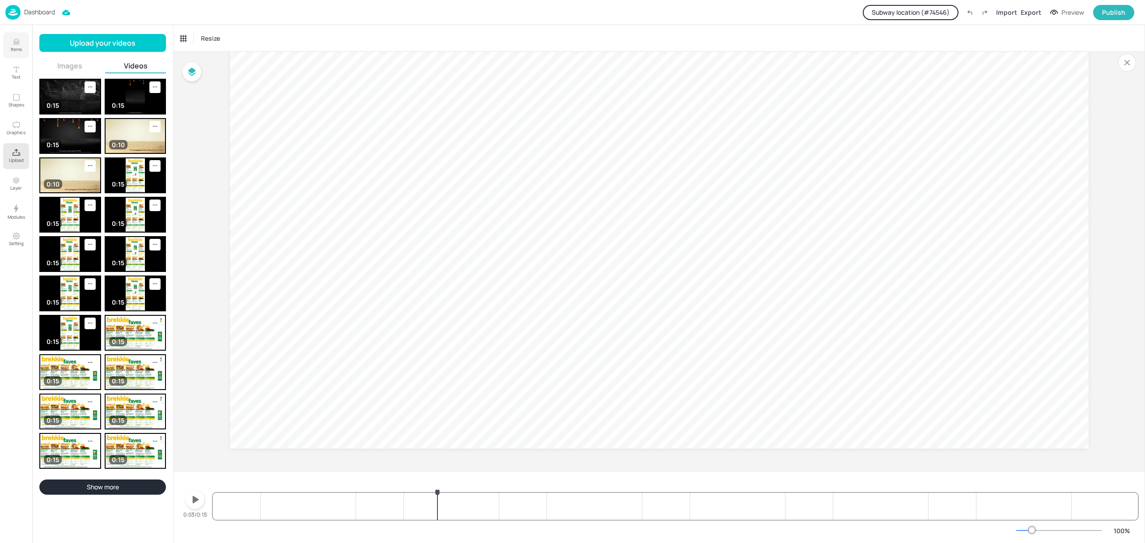
click at [16, 52] on p "Items" at bounding box center [16, 49] width 11 height 6
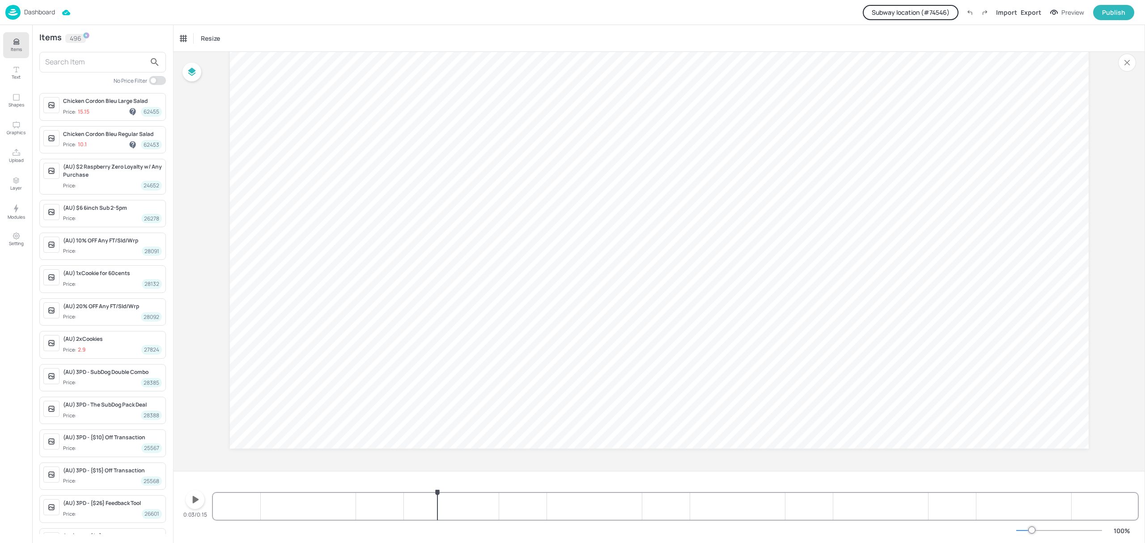
click at [78, 65] on input "text" at bounding box center [95, 62] width 101 height 14
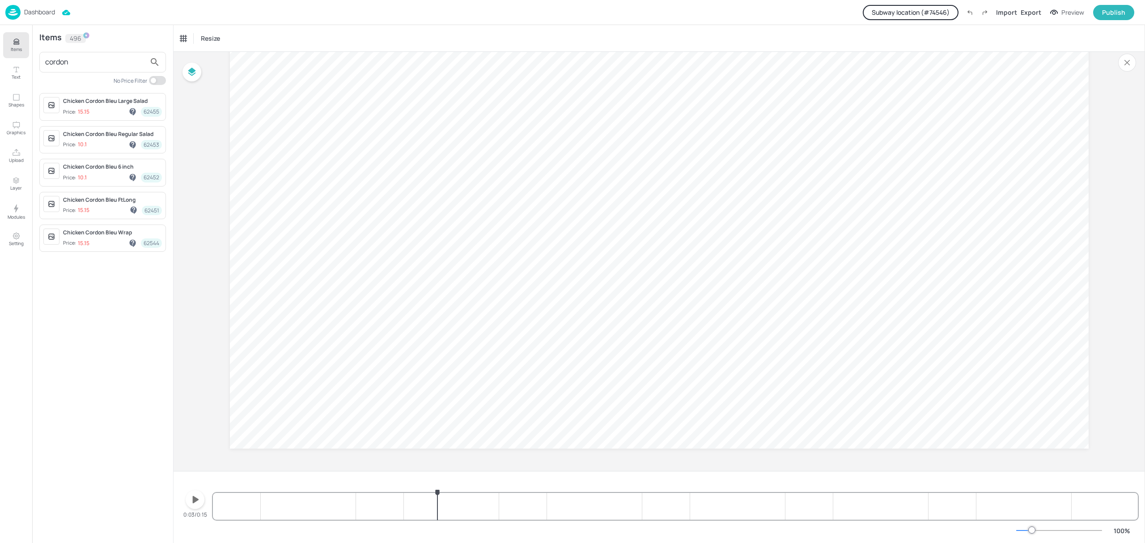
type input "cordon"
click at [98, 171] on div "Chicken Cordon Bleu 6 inch" at bounding box center [112, 167] width 99 height 8
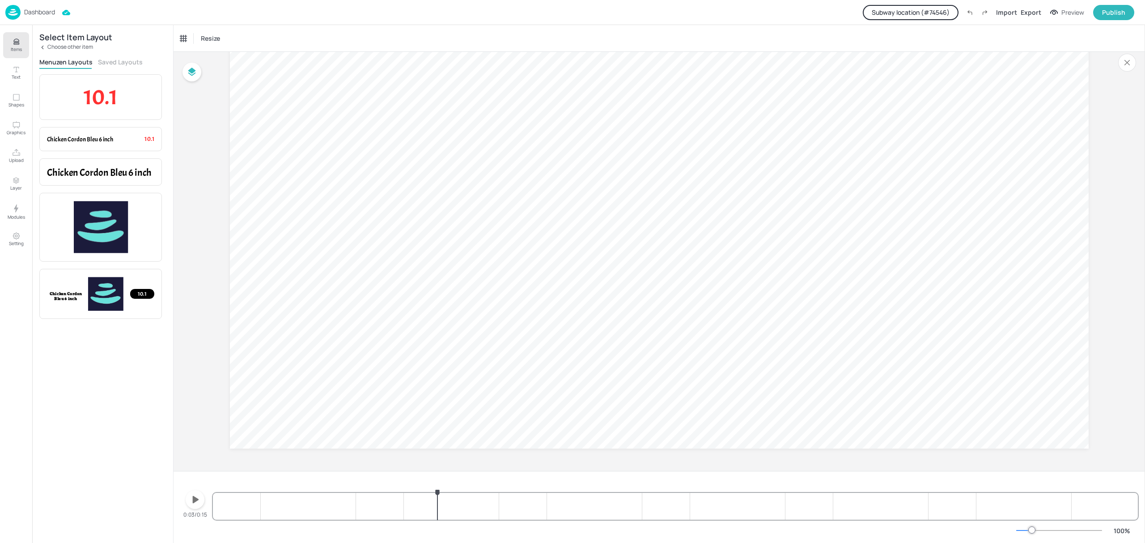
click at [125, 61] on button "Saved Layouts" at bounding box center [120, 62] width 45 height 8
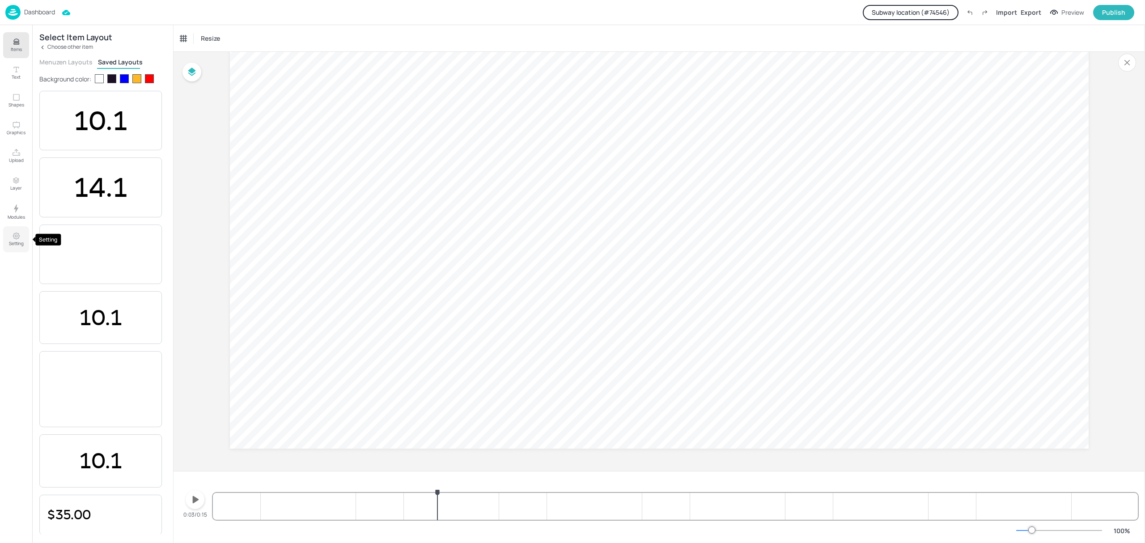
click at [23, 241] on p "Setting" at bounding box center [16, 243] width 15 height 6
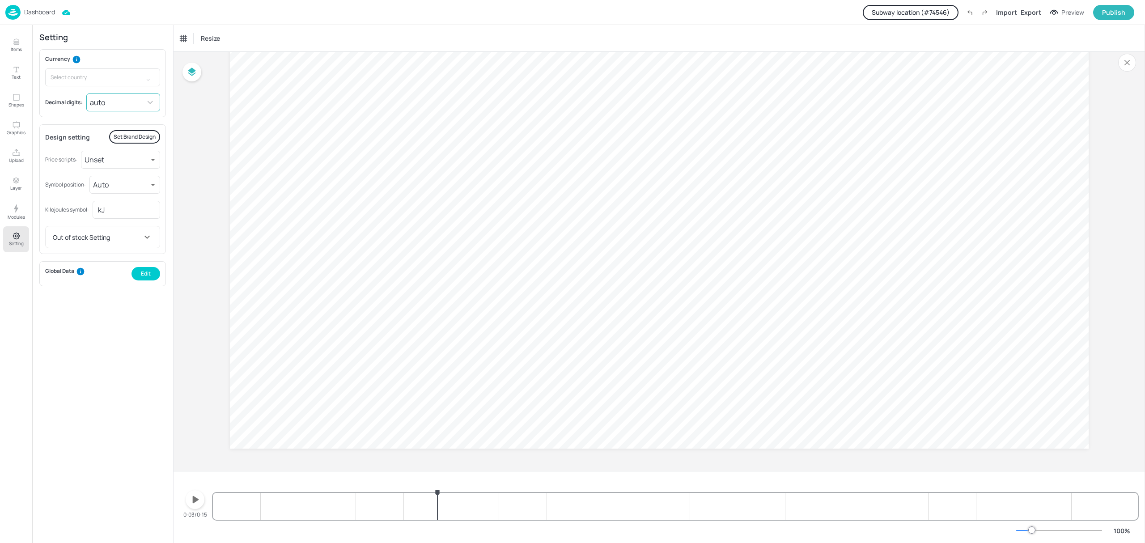
click at [122, 101] on body "Dashboard Subway location (# 74546 ) Import Export Preview Publish Items Text S…" at bounding box center [572, 271] width 1145 height 543
click at [127, 153] on li "0.00" at bounding box center [124, 156] width 72 height 16
type input "2"
click at [13, 45] on icon "Items" at bounding box center [16, 42] width 8 height 8
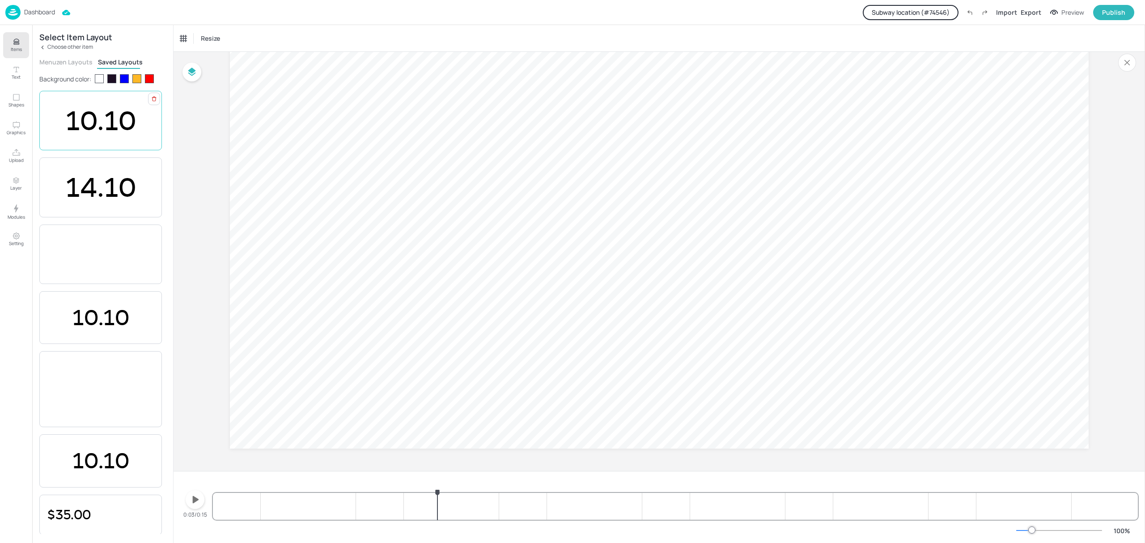
click at [86, 117] on span "10.10" at bounding box center [100, 121] width 71 height 32
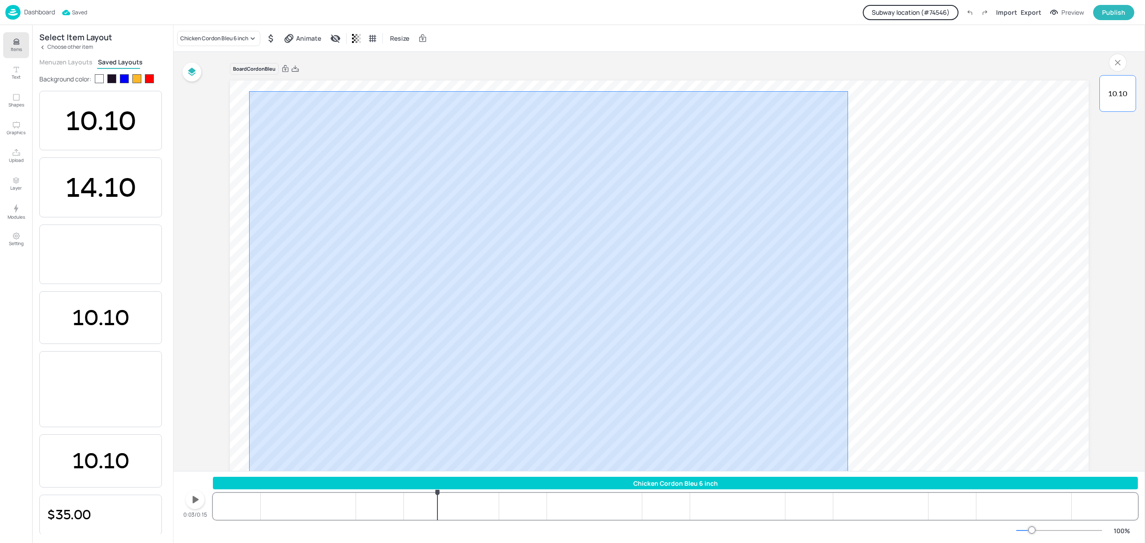
drag, startPoint x: 848, startPoint y: 91, endPoint x: 249, endPoint y: 497, distance: 723.5
click at [249, 497] on div "Chicken Cordon Bleu 6 inch Animate Resize Board CordonBleu 10.10 Ungroup 10.10 …" at bounding box center [659, 284] width 971 height 518
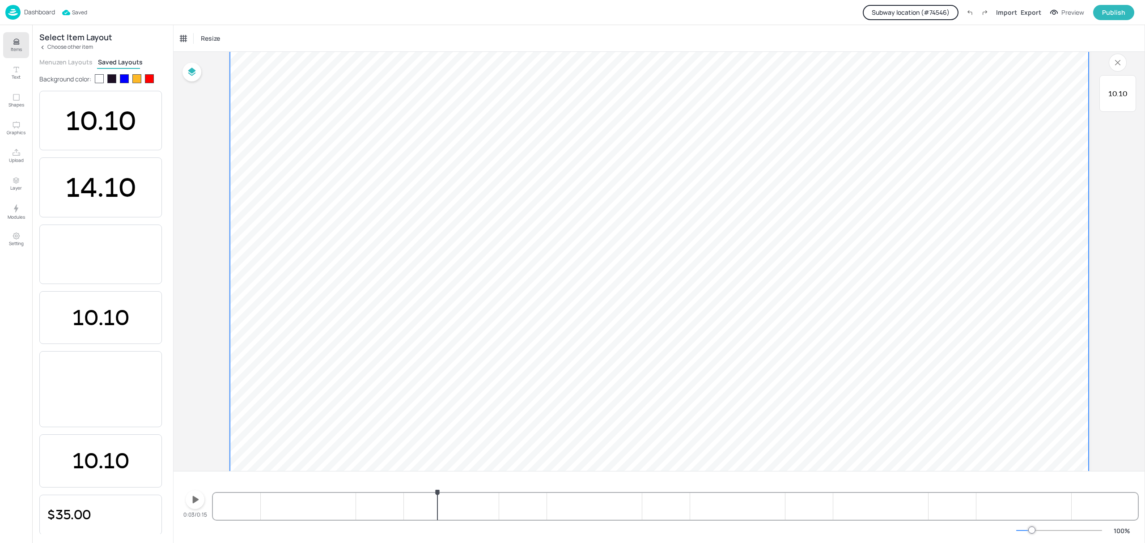
scroll to position [115, 0]
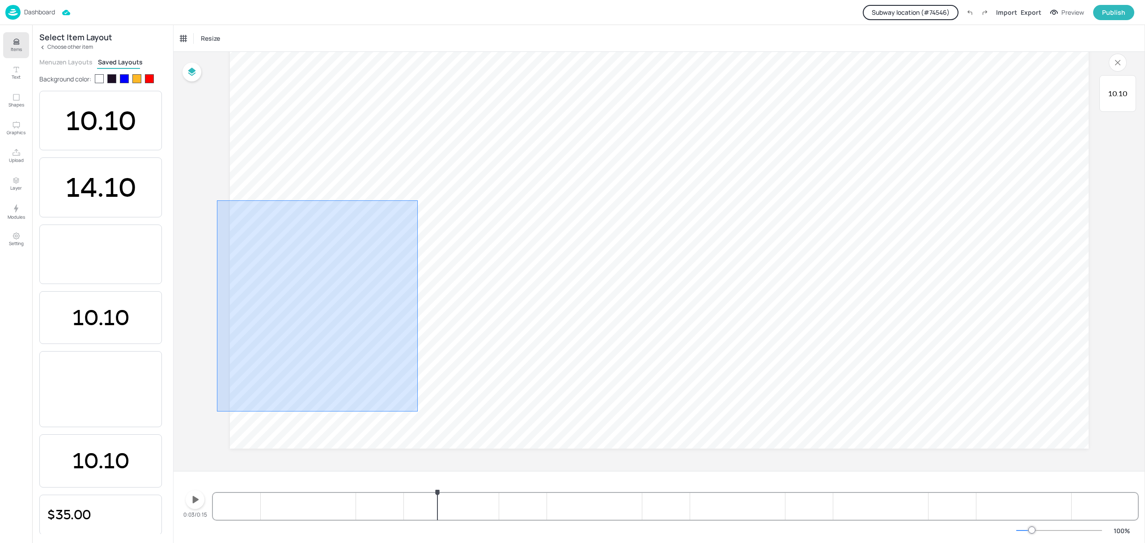
drag, startPoint x: 418, startPoint y: 200, endPoint x: 217, endPoint y: 411, distance: 291.3
click at [217, 411] on div "Board CordonBleu 10.10" at bounding box center [659, 204] width 909 height 534
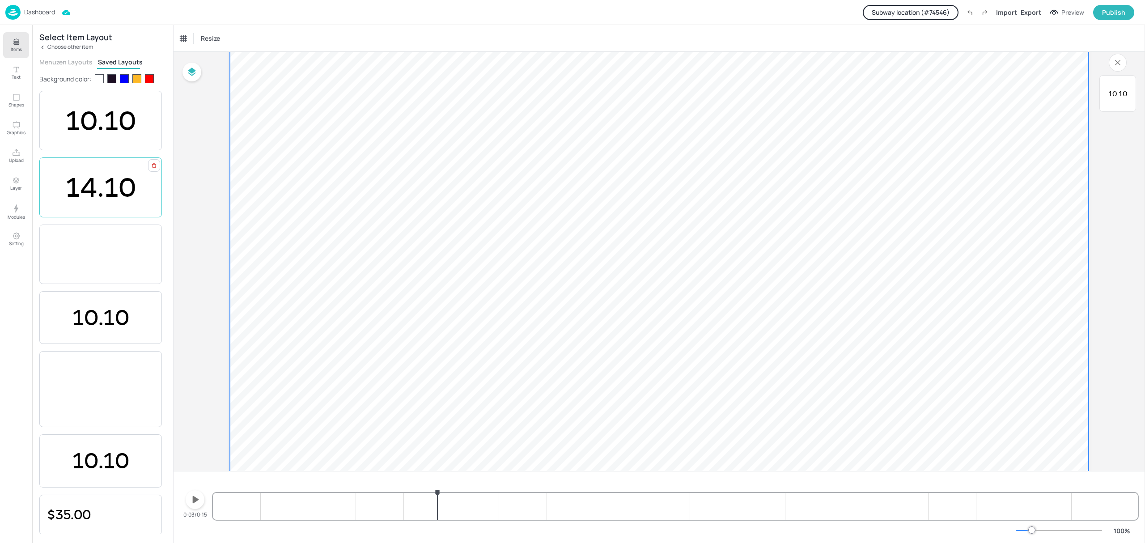
scroll to position [0, 0]
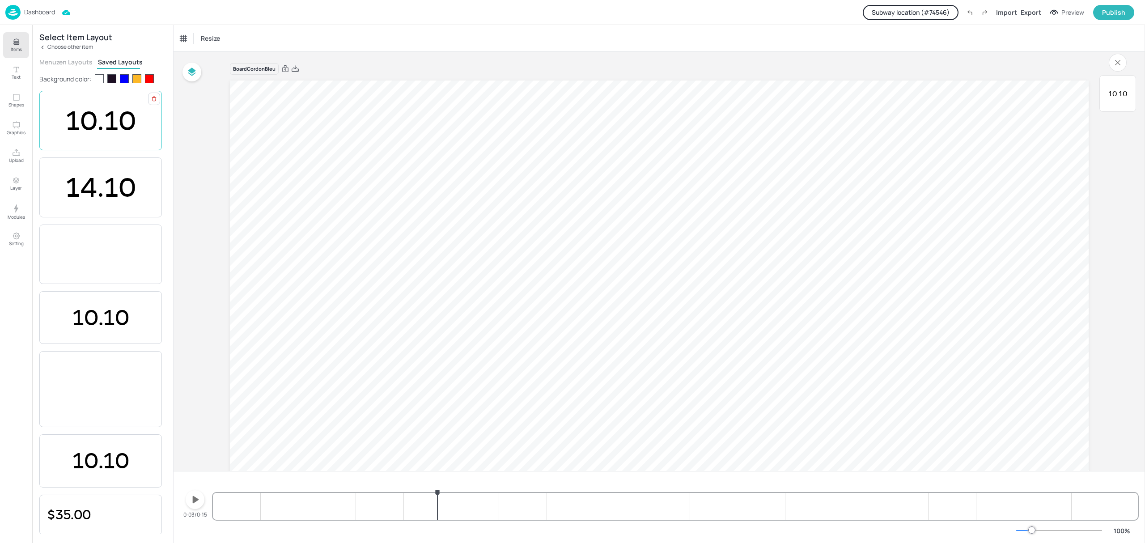
click at [105, 114] on span "10.10" at bounding box center [100, 121] width 71 height 32
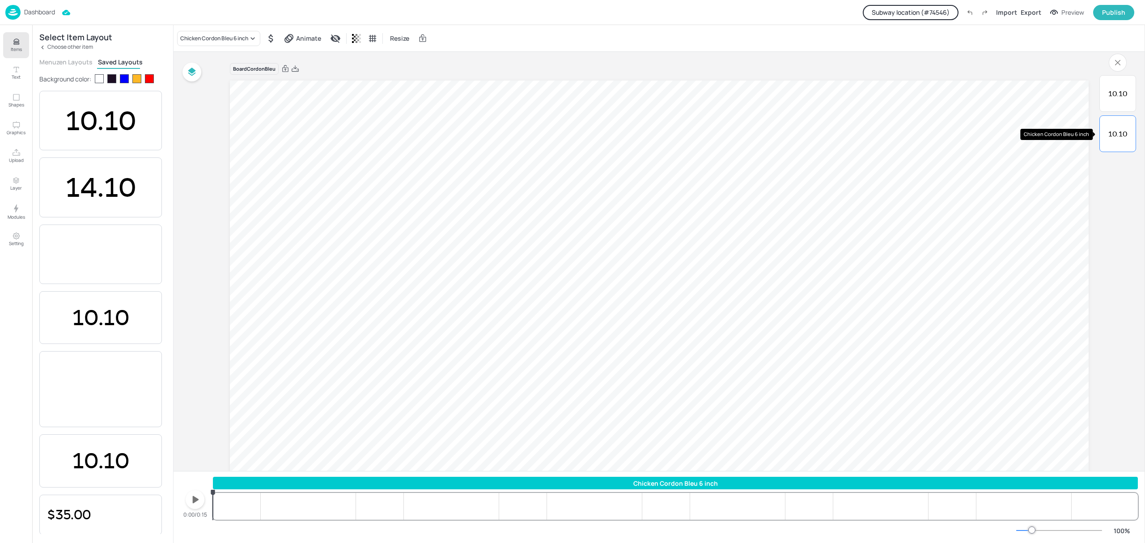
click at [1128, 138] on p "10.10" at bounding box center [1117, 134] width 29 height 10
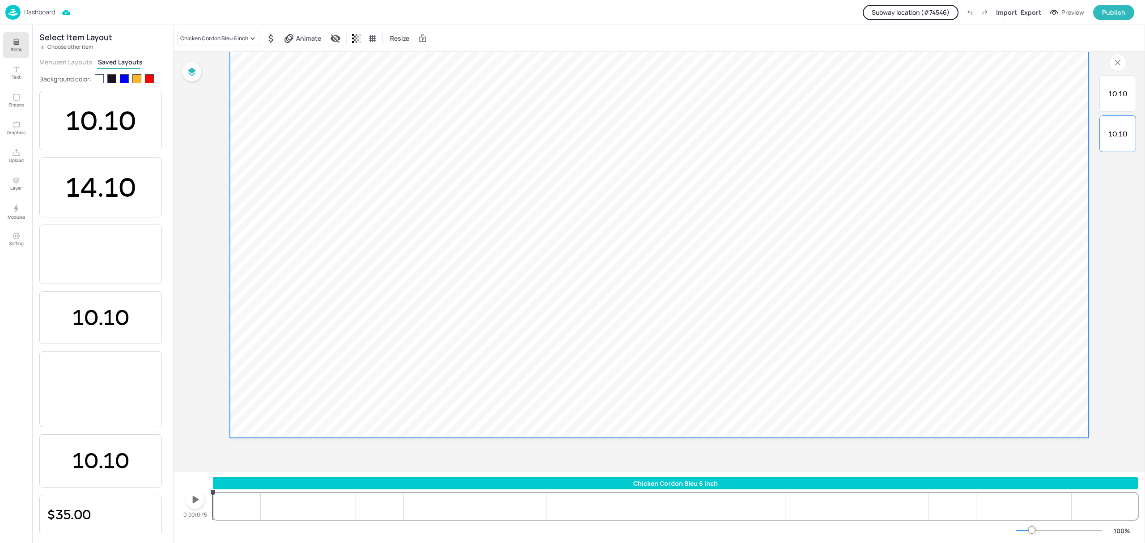
scroll to position [119, 0]
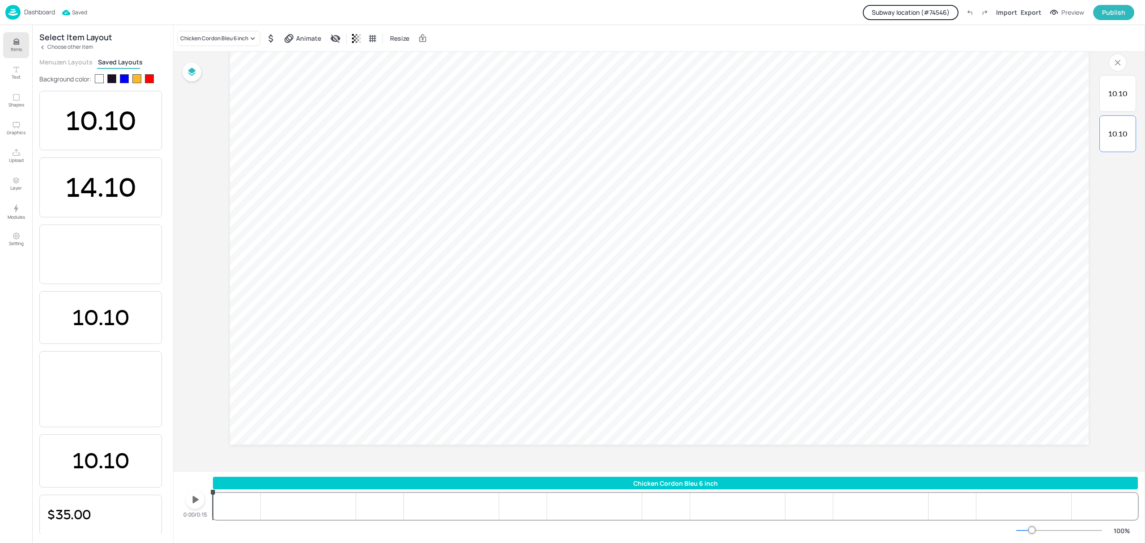
drag, startPoint x: 219, startPoint y: 479, endPoint x: 381, endPoint y: 470, distance: 162.6
click at [381, 470] on div "Chicken Cordon Bleu 6 inch Animate Resize Board CordonBleu 10.10 10.10 Ungroup …" at bounding box center [659, 284] width 971 height 518
click at [382, 483] on div "Chicken Cordon Bleu 6 inch" at bounding box center [675, 483] width 925 height 9
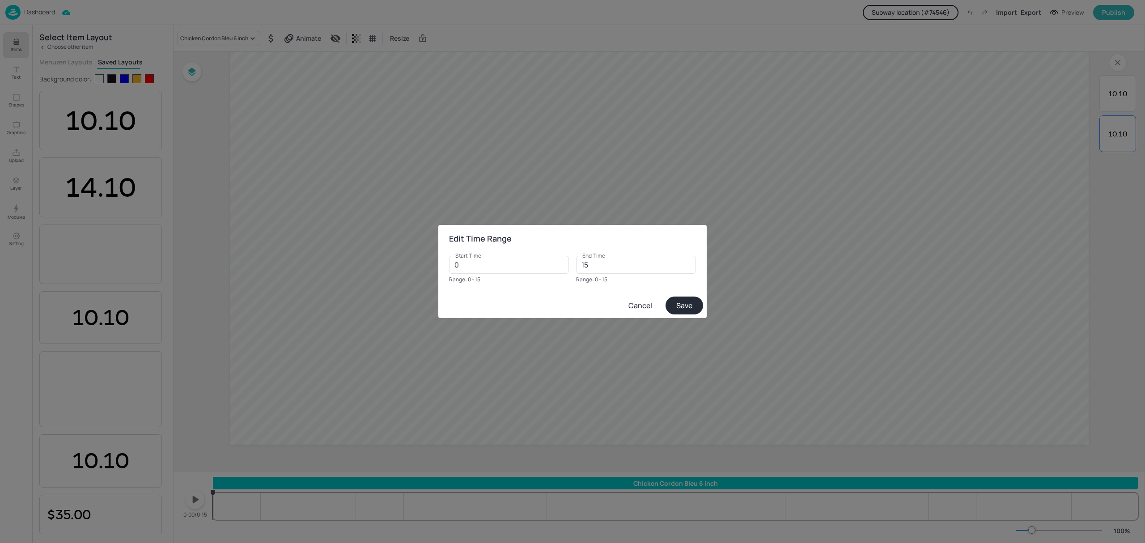
click at [643, 300] on button "Cancel" at bounding box center [639, 305] width 43 height 16
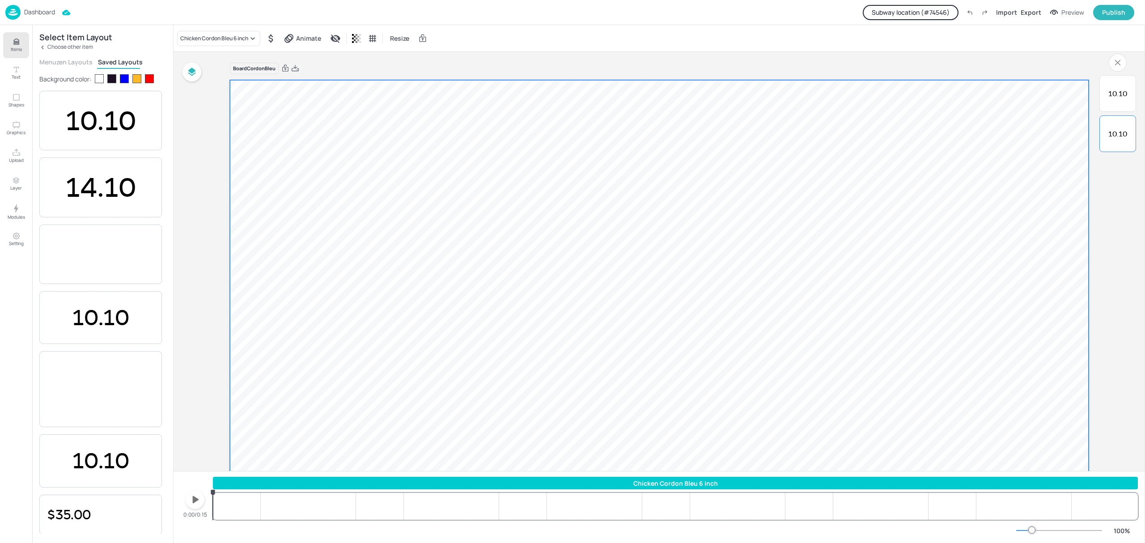
scroll to position [0, 0]
drag, startPoint x: 1092, startPoint y: 80, endPoint x: 539, endPoint y: 318, distance: 601.8
click at [539, 318] on div "Board CordonBleu 10.10 10.10 Ungroup" at bounding box center [659, 319] width 909 height 534
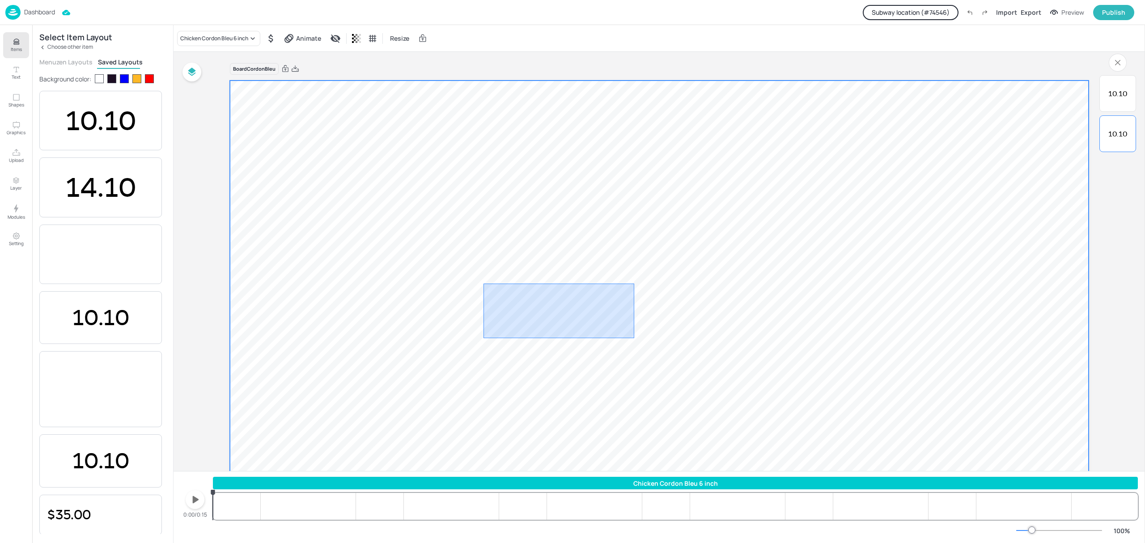
drag, startPoint x: 483, startPoint y: 284, endPoint x: 591, endPoint y: 307, distance: 109.8
click at [637, 339] on video at bounding box center [659, 321] width 859 height 483
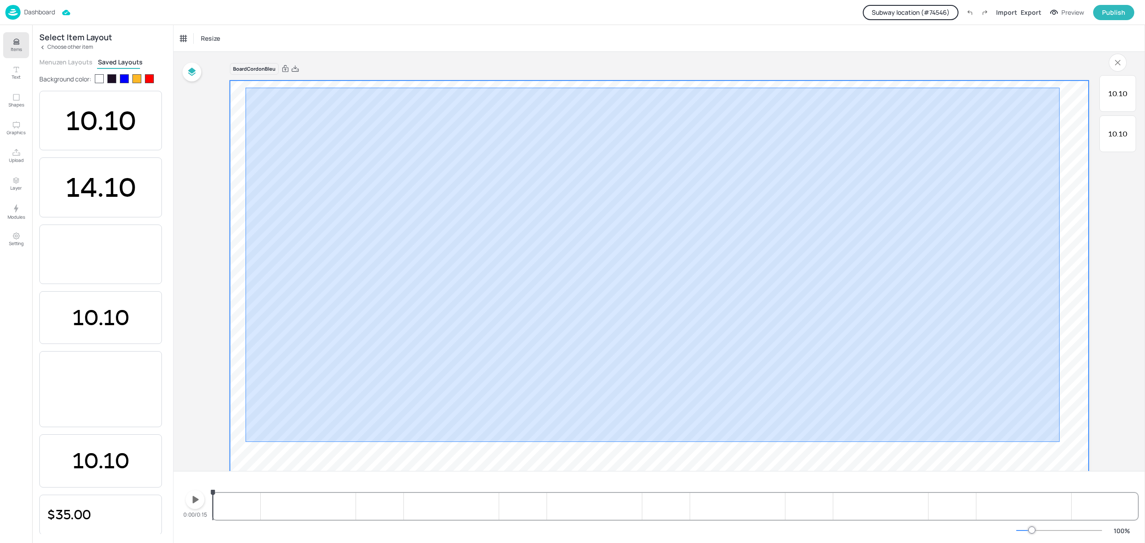
drag, startPoint x: 246, startPoint y: 88, endPoint x: 1059, endPoint y: 442, distance: 887.7
click at [1059, 442] on video at bounding box center [659, 321] width 859 height 483
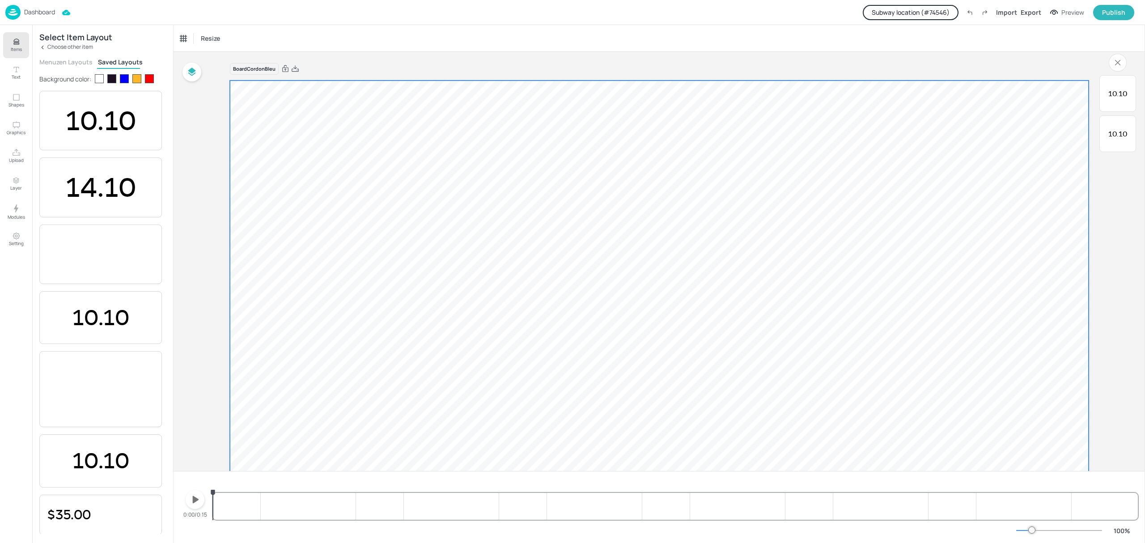
scroll to position [115, 0]
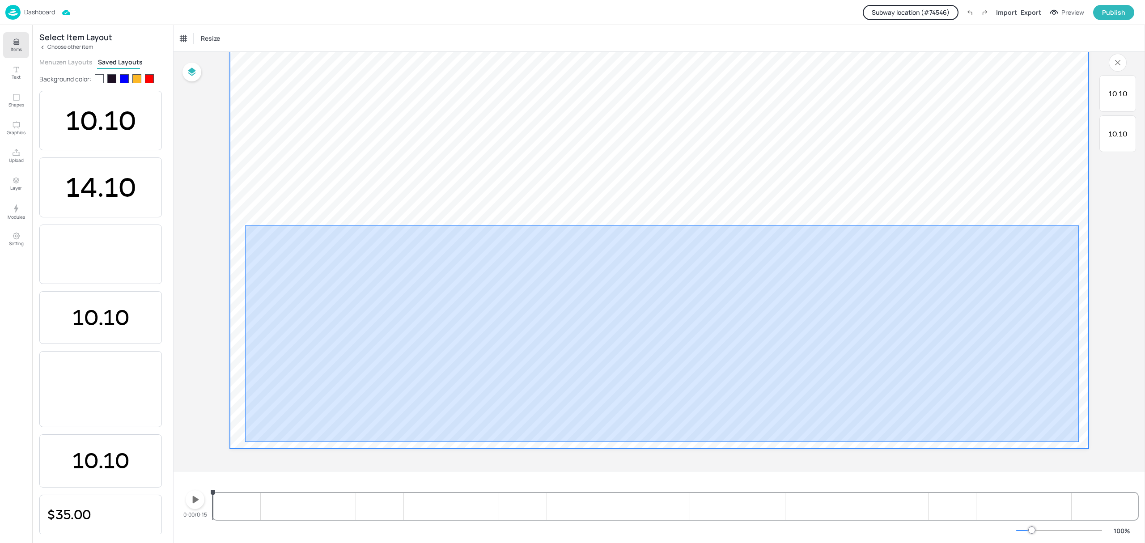
drag, startPoint x: 245, startPoint y: 225, endPoint x: 1079, endPoint y: 442, distance: 861.2
click at [1079, 442] on video at bounding box center [659, 207] width 859 height 483
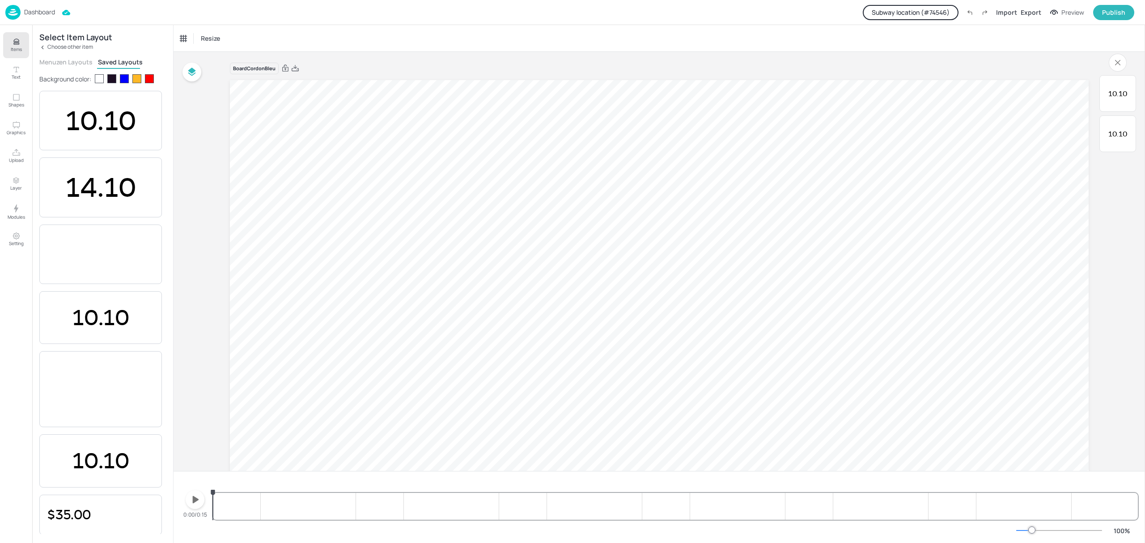
scroll to position [0, 0]
click at [1118, 63] on icon "button" at bounding box center [1117, 62] width 15 height 15
click at [99, 115] on span "10.10" at bounding box center [100, 121] width 71 height 32
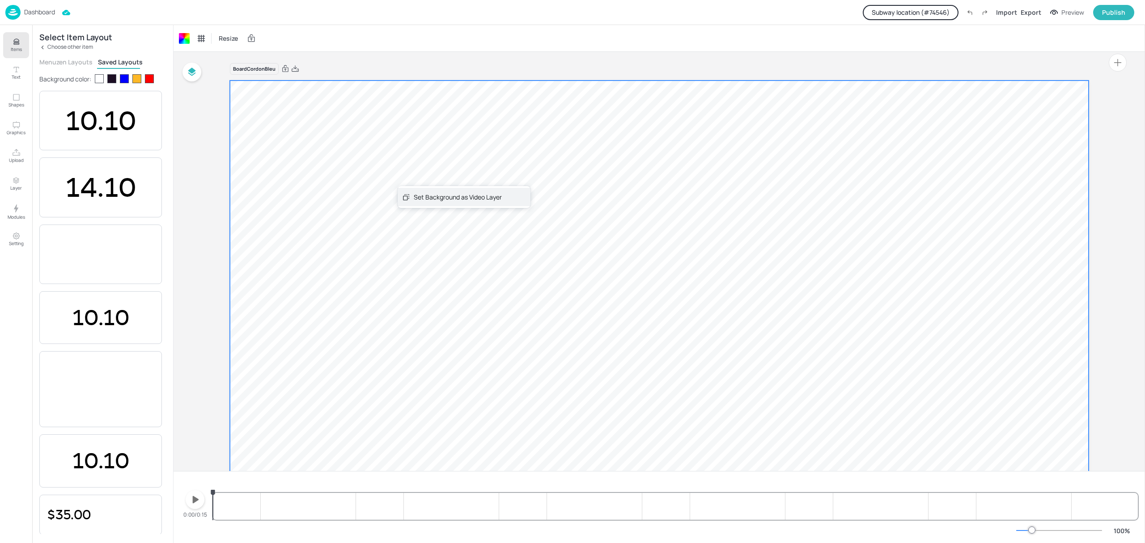
click at [410, 197] on icon at bounding box center [406, 197] width 8 height 8
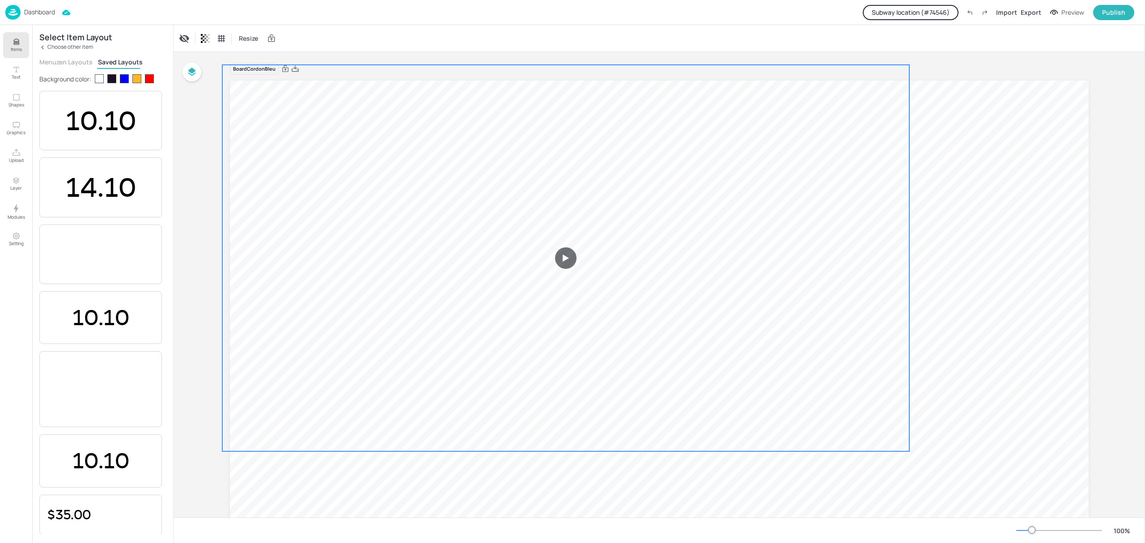
drag, startPoint x: 425, startPoint y: 213, endPoint x: 331, endPoint y: 149, distance: 113.3
click at [331, 149] on video at bounding box center [565, 258] width 687 height 386
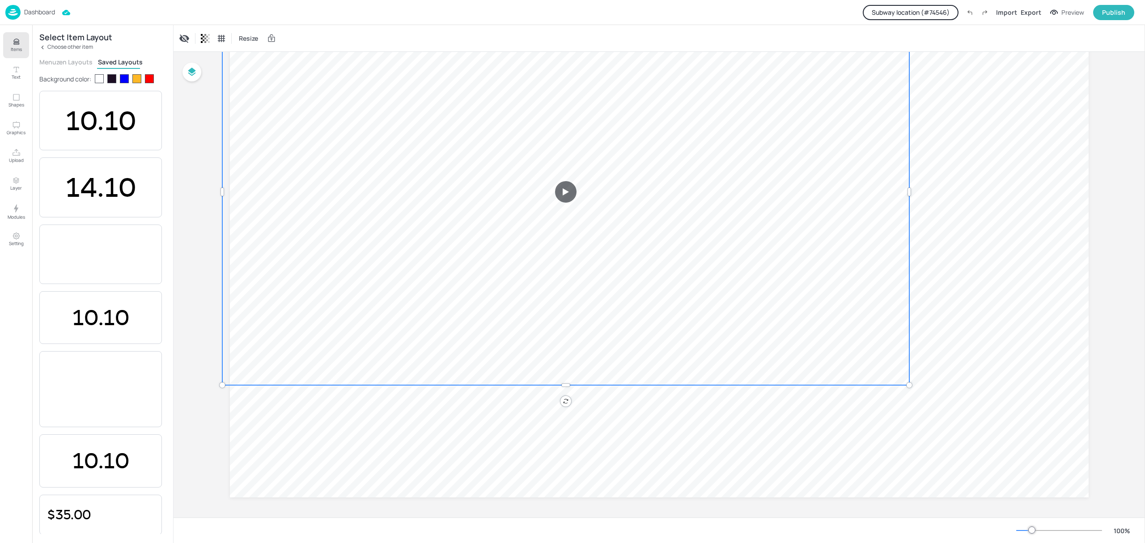
scroll to position [68, 0]
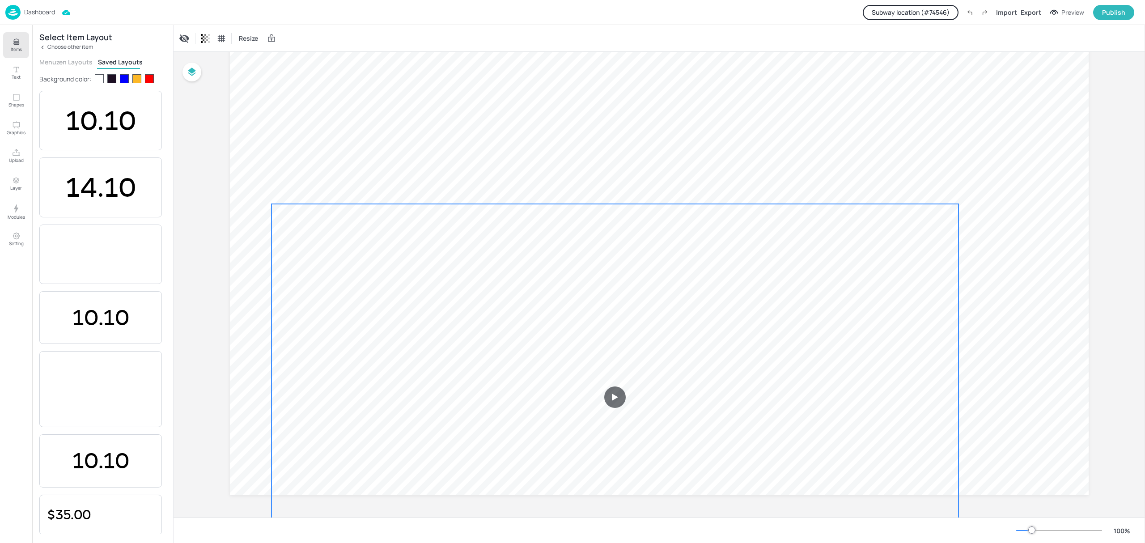
drag, startPoint x: 559, startPoint y: 183, endPoint x: 605, endPoint y: 457, distance: 277.1
click at [609, 476] on video at bounding box center [614, 397] width 687 height 386
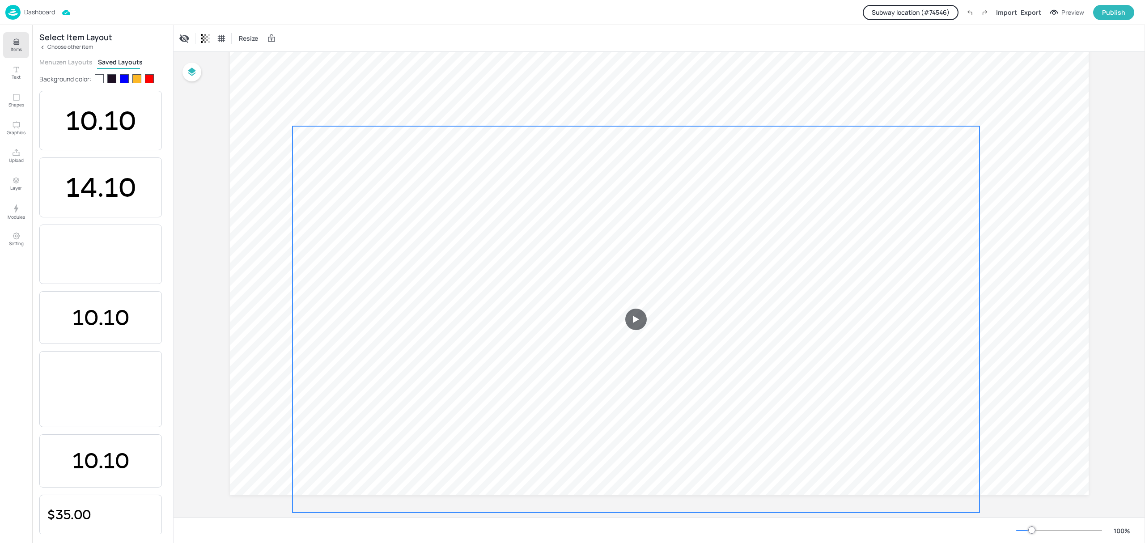
drag, startPoint x: 610, startPoint y: 382, endPoint x: 631, endPoint y: 219, distance: 164.5
click at [631, 219] on video at bounding box center [635, 319] width 687 height 386
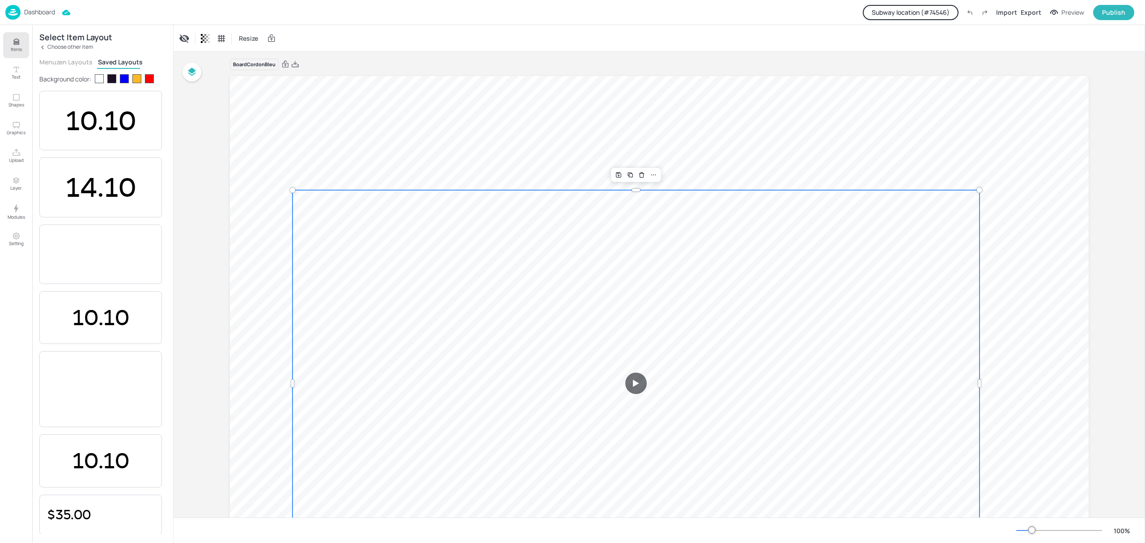
scroll to position [0, 0]
drag, startPoint x: 637, startPoint y: 439, endPoint x: 598, endPoint y: 432, distance: 39.6
click at [598, 432] on div "Board CordonBleu 10.10 10.10 10.10 Copy Ctrl+C Paste Ctrl+V Duplicate Ctrl+D De…" at bounding box center [659, 319] width 971 height 534
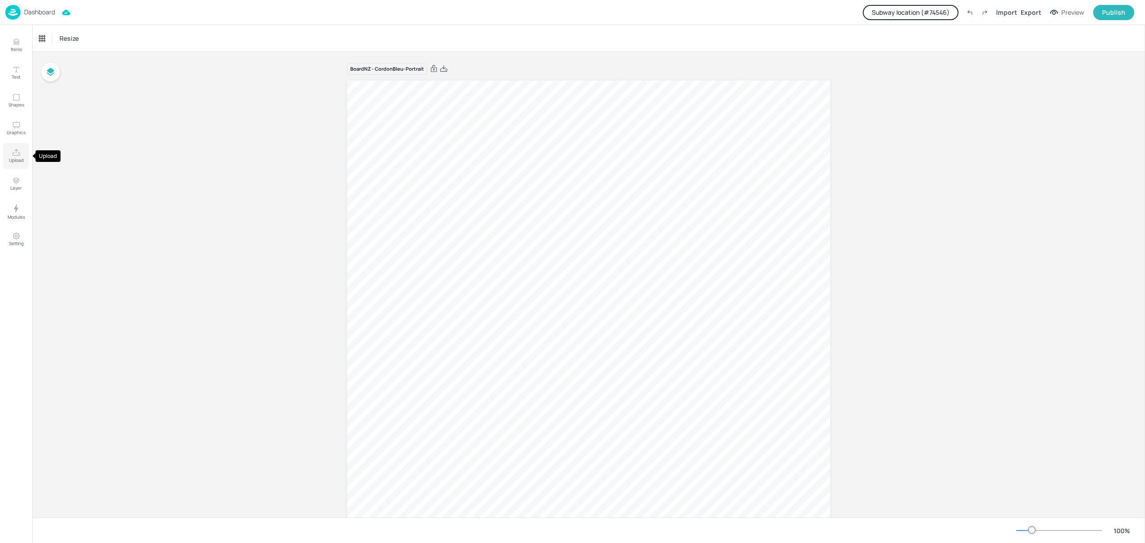
click at [9, 144] on button "Upload" at bounding box center [16, 156] width 26 height 26
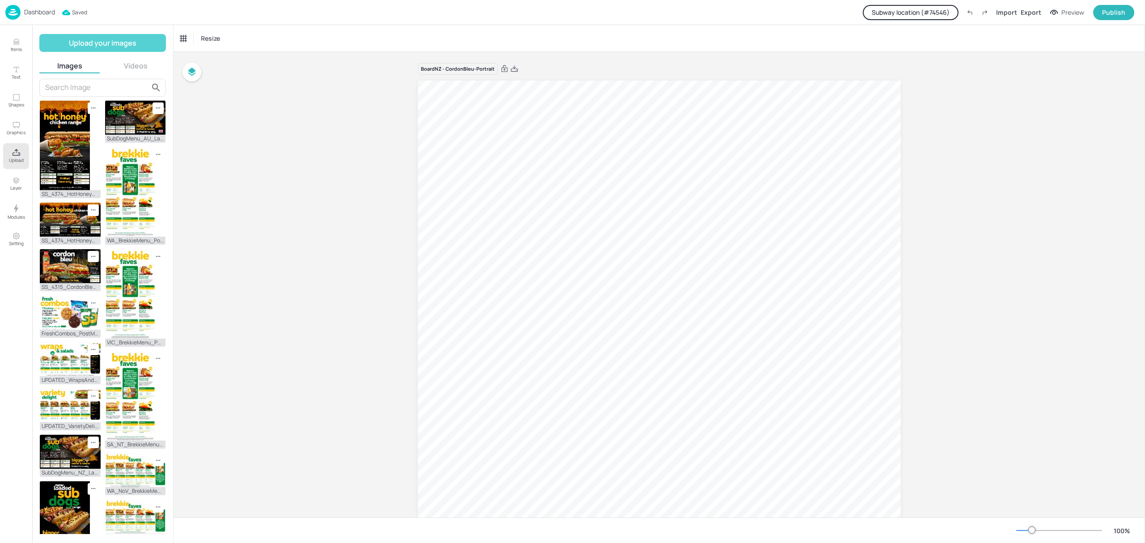
click at [112, 40] on button "Upload your images" at bounding box center [102, 43] width 127 height 18
click at [133, 69] on button "Videos" at bounding box center [136, 66] width 61 height 10
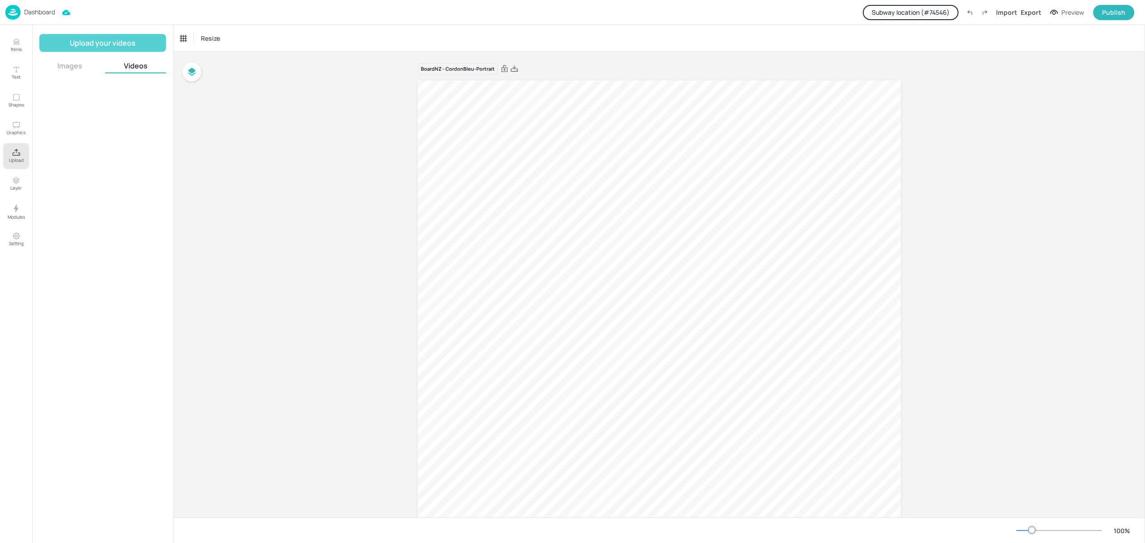
click at [133, 38] on button "Upload your videos" at bounding box center [102, 43] width 127 height 18
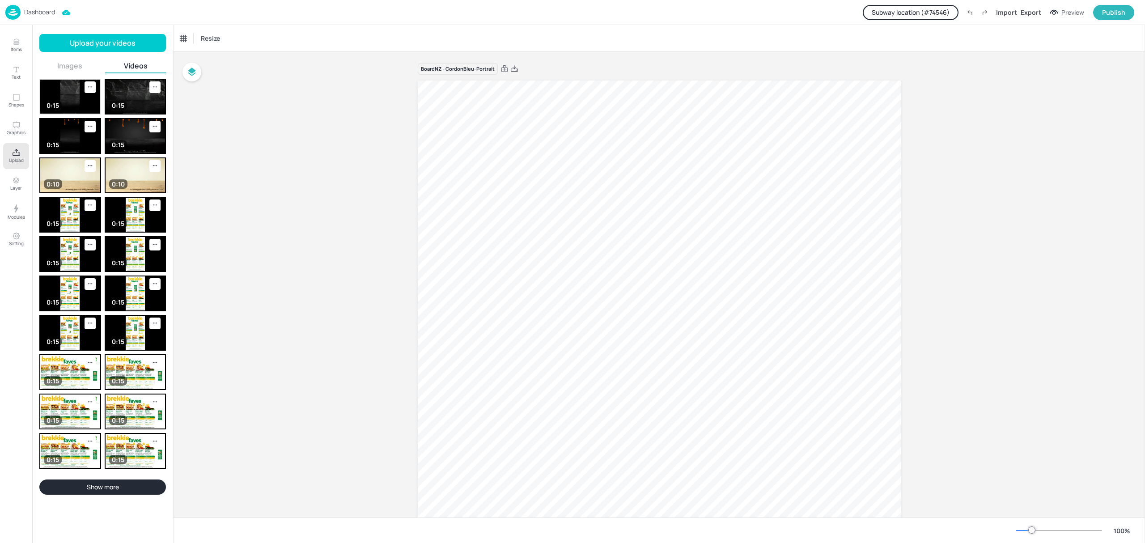
click at [74, 108] on img at bounding box center [70, 97] width 60 height 34
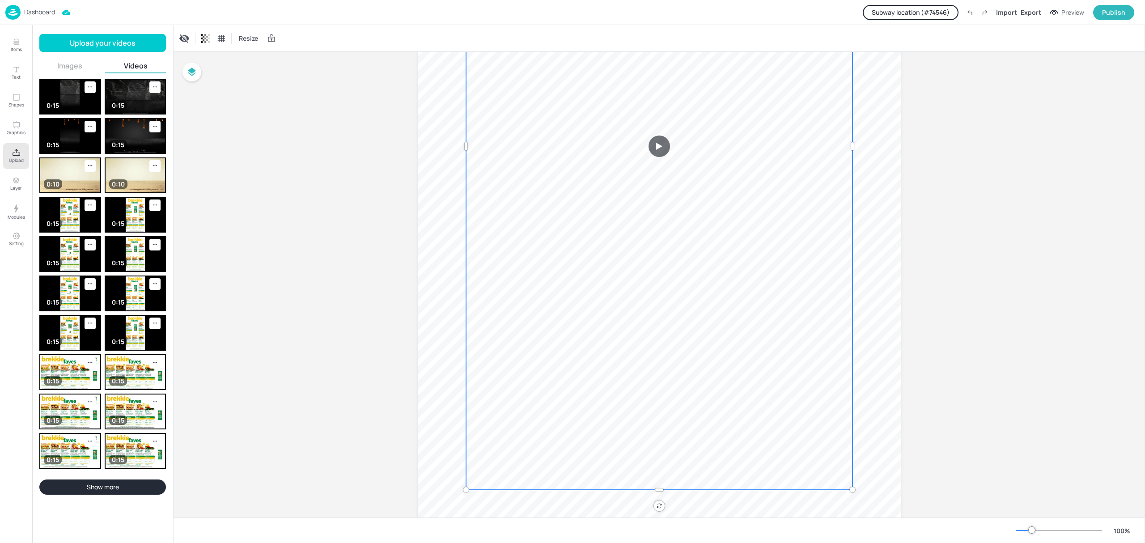
scroll to position [325, 0]
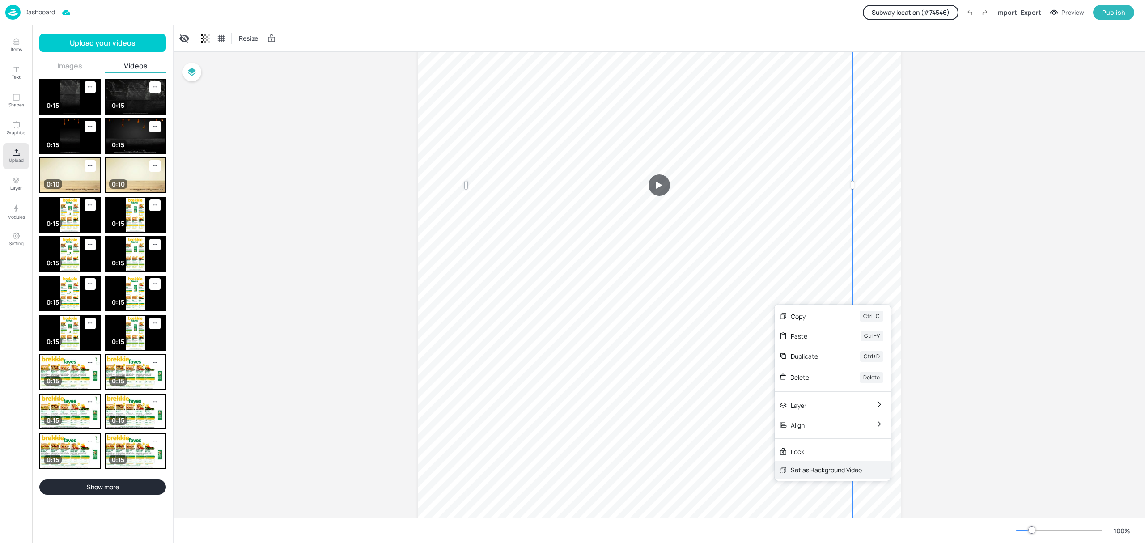
click at [813, 470] on div "Set as Background Video" at bounding box center [826, 469] width 71 height 9
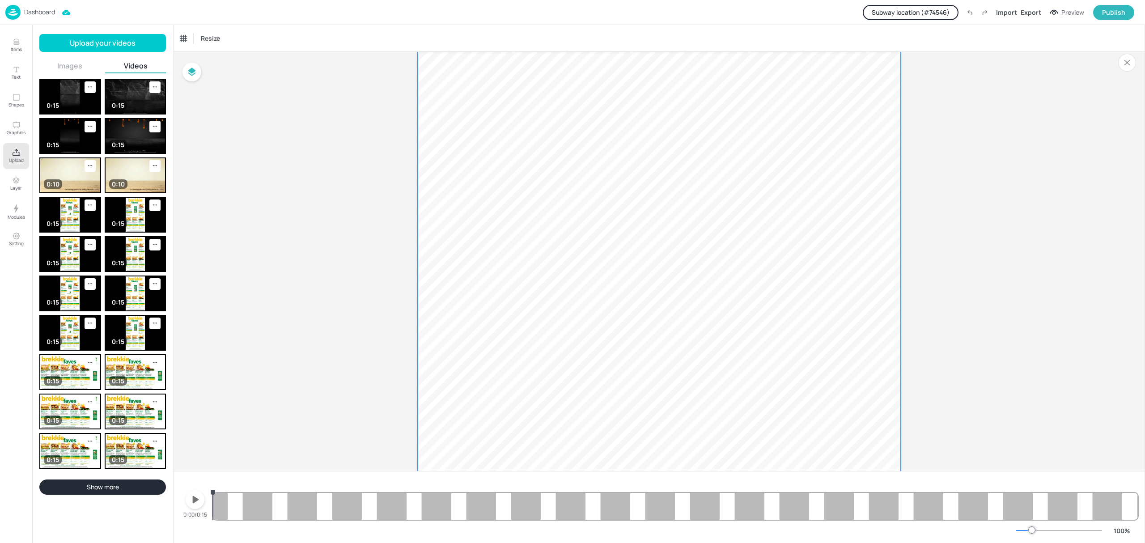
scroll to position [444, 0]
click at [426, 510] on div at bounding box center [675, 498] width 925 height 43
click at [407, 510] on div at bounding box center [675, 498] width 925 height 43
click at [407, 510] on div at bounding box center [407, 505] width 1 height 30
click at [190, 504] on icon "button" at bounding box center [195, 499] width 14 height 14
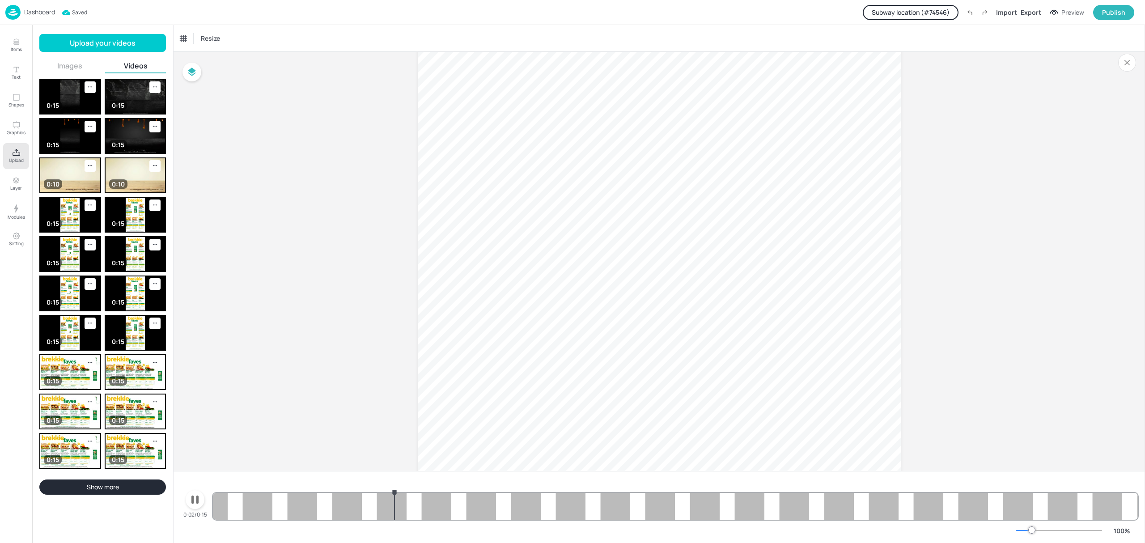
click at [193, 501] on icon "button" at bounding box center [194, 500] width 7 height 8
click at [11, 47] on p "Items" at bounding box center [16, 49] width 11 height 6
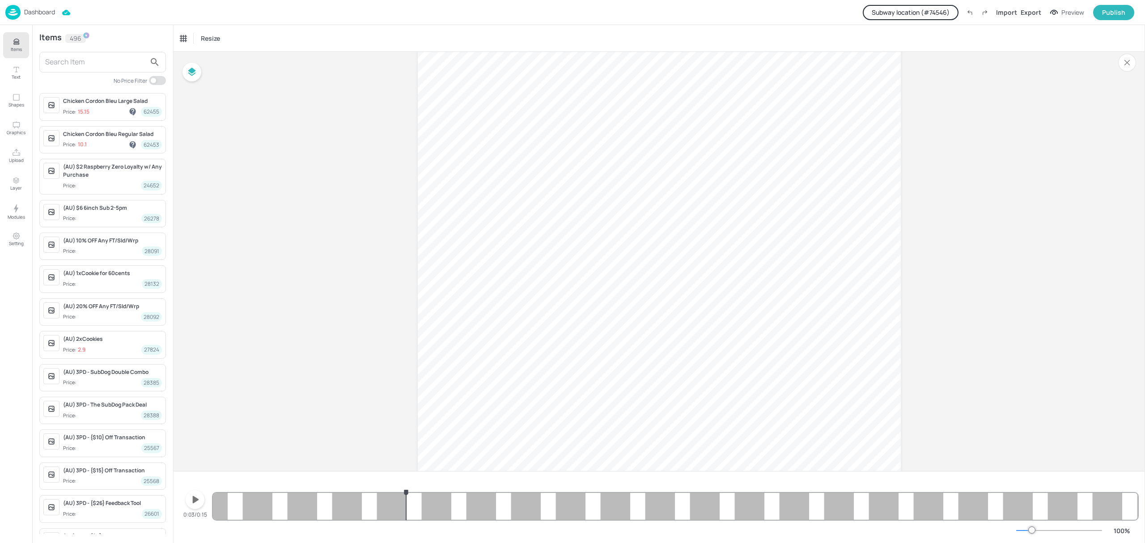
click at [67, 59] on input "text" at bounding box center [95, 62] width 101 height 14
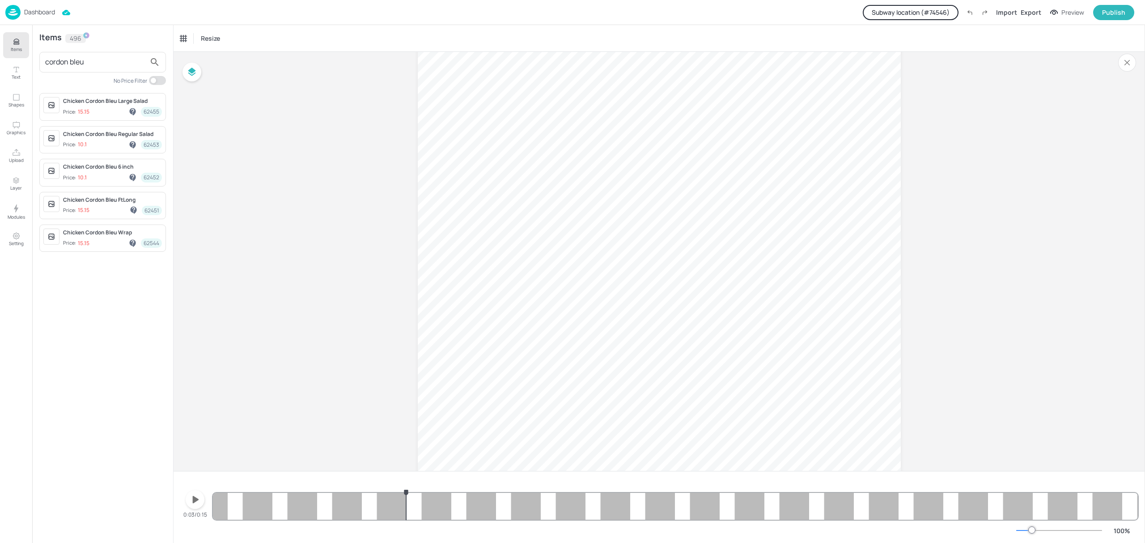
type input "cordon bleu"
click at [99, 173] on div "Chicken Cordon Bleu 6 inch Price: 10.1 62452" at bounding box center [112, 172] width 99 height 19
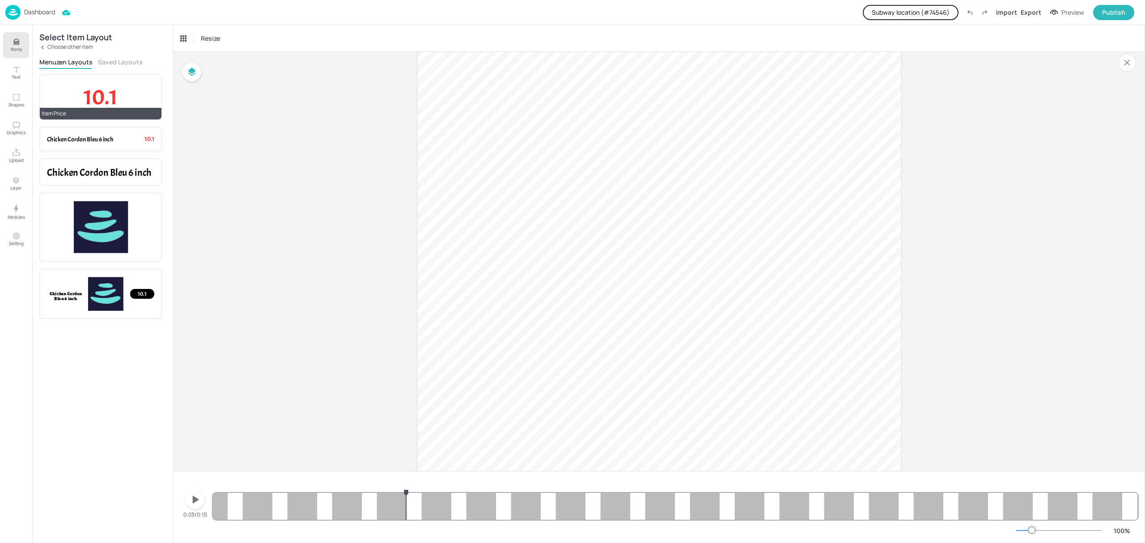
click at [117, 89] on span "10.1" at bounding box center [101, 96] width 34 height 27
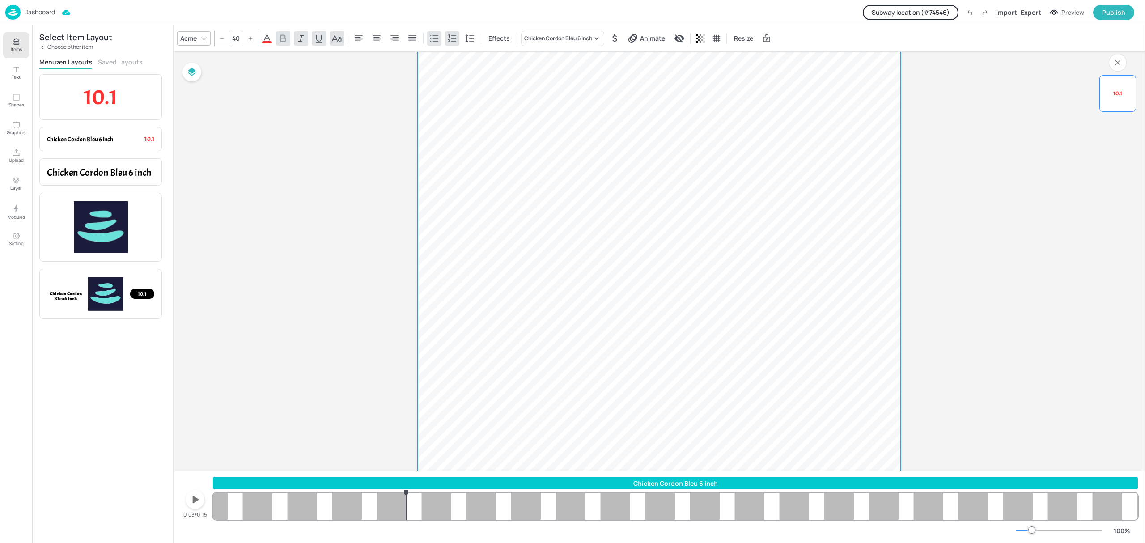
scroll to position [146, 0]
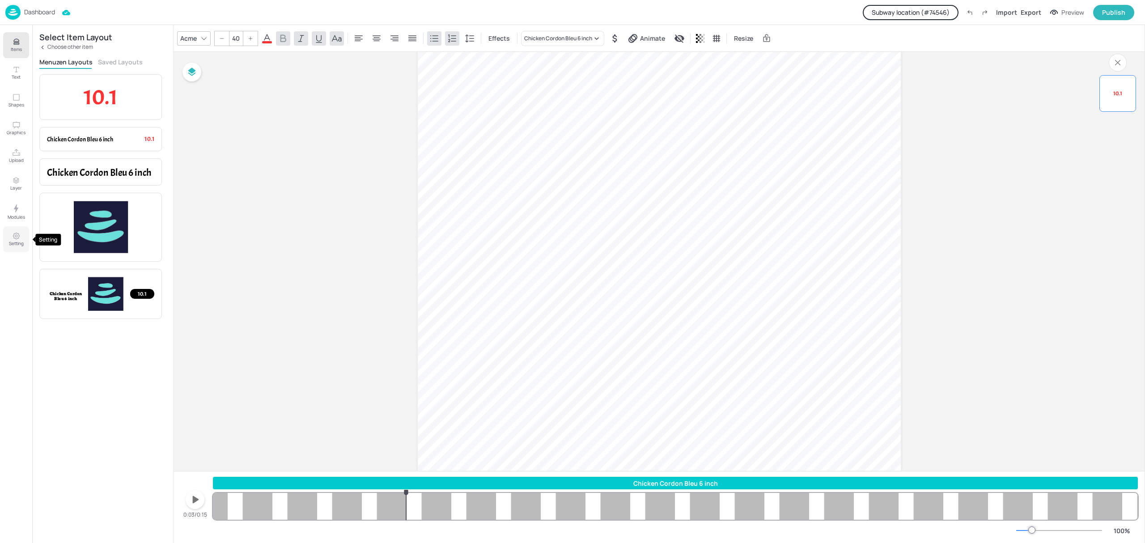
click at [17, 242] on p "Setting" at bounding box center [16, 243] width 15 height 6
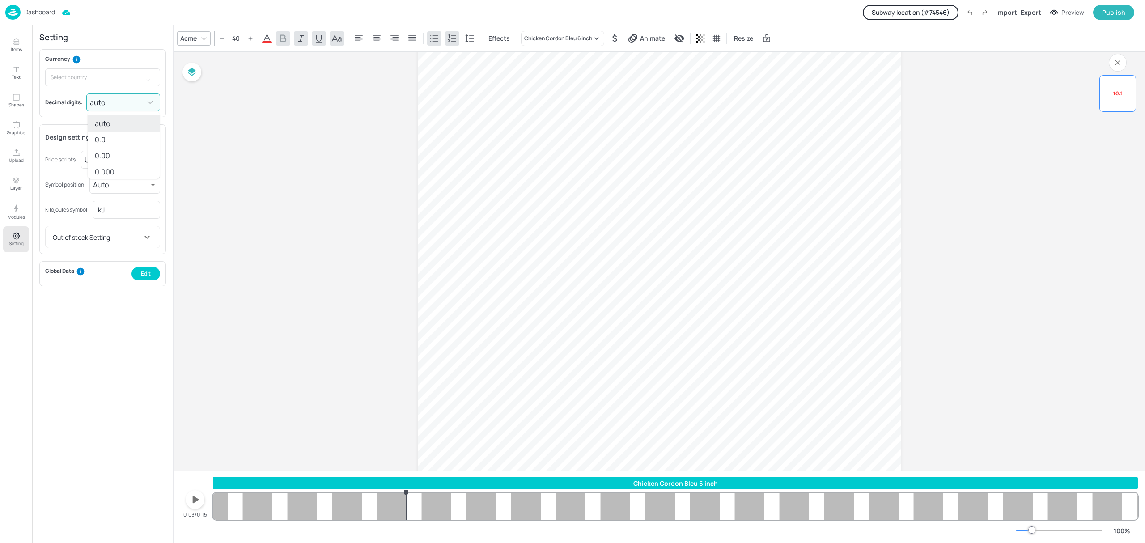
click at [114, 99] on body "Dashboard Subway location (# 74546 ) Import Export Preview Publish Items Text S…" at bounding box center [572, 271] width 1145 height 543
click at [119, 152] on li "0.00" at bounding box center [124, 156] width 72 height 16
type input "2"
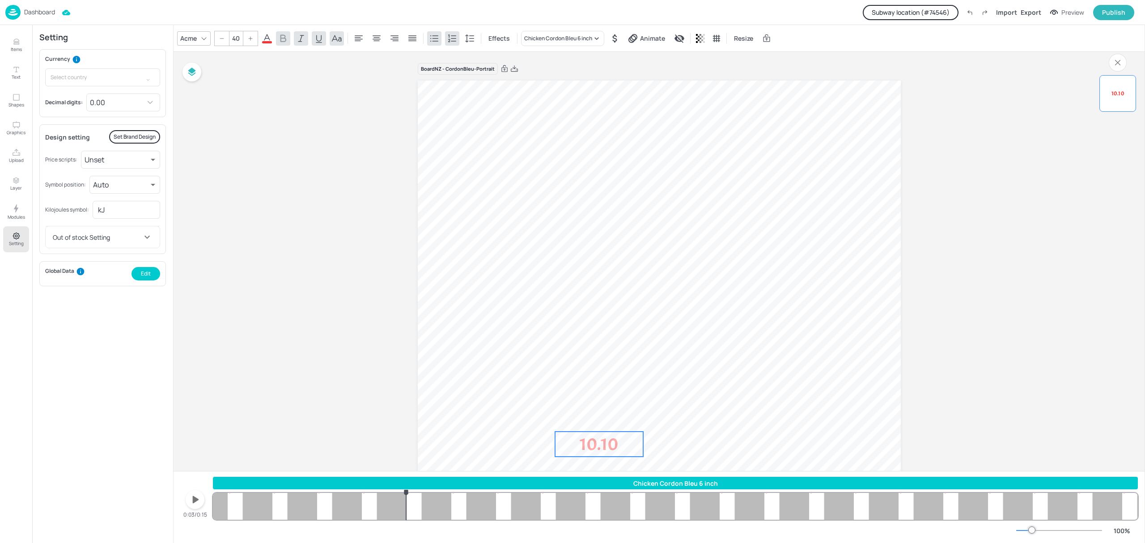
drag, startPoint x: 466, startPoint y: 104, endPoint x: 589, endPoint y: 439, distance: 356.8
click at [588, 441] on span "10.10" at bounding box center [599, 444] width 38 height 22
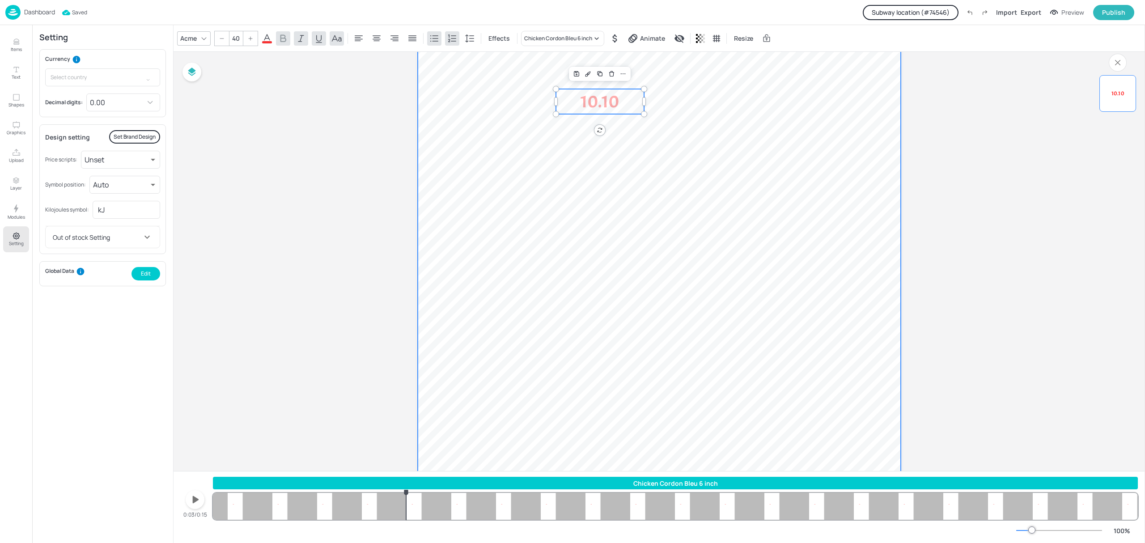
scroll to position [358, 0]
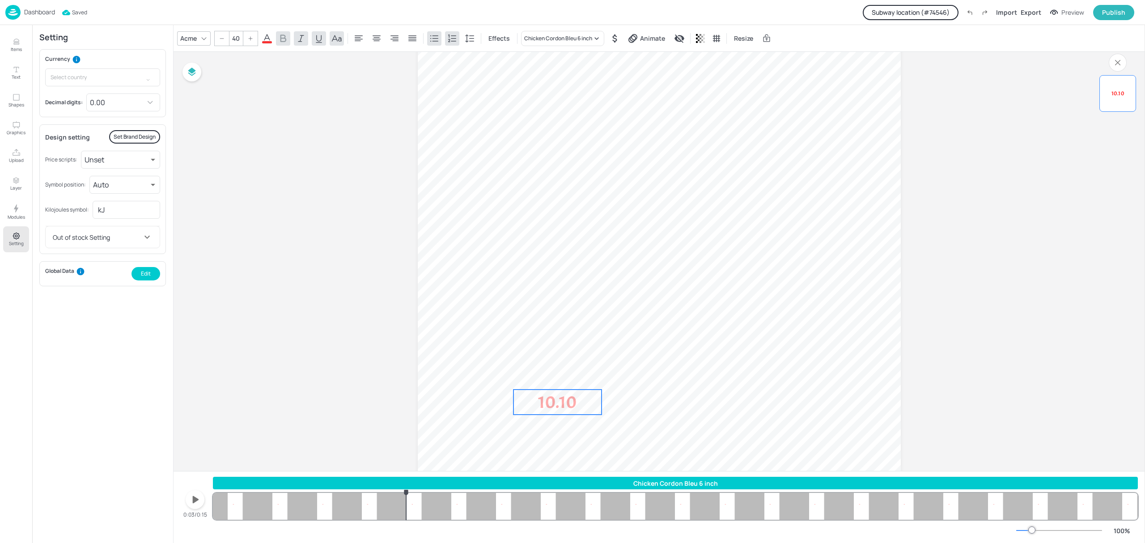
drag, startPoint x: 603, startPoint y: 85, endPoint x: 560, endPoint y: 399, distance: 317.2
click at [560, 399] on span "10.10" at bounding box center [557, 402] width 38 height 22
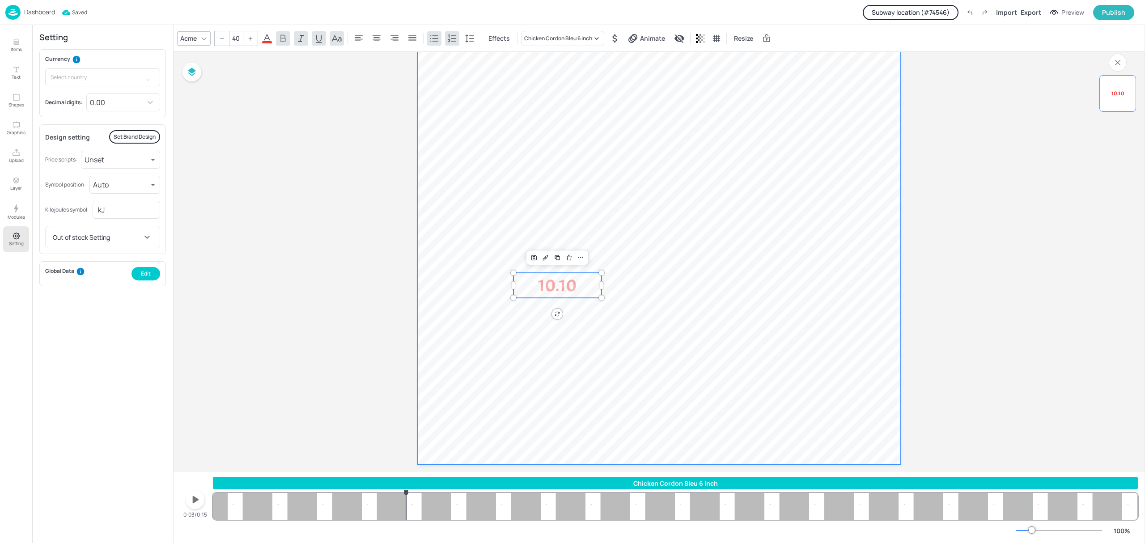
scroll to position [491, 0]
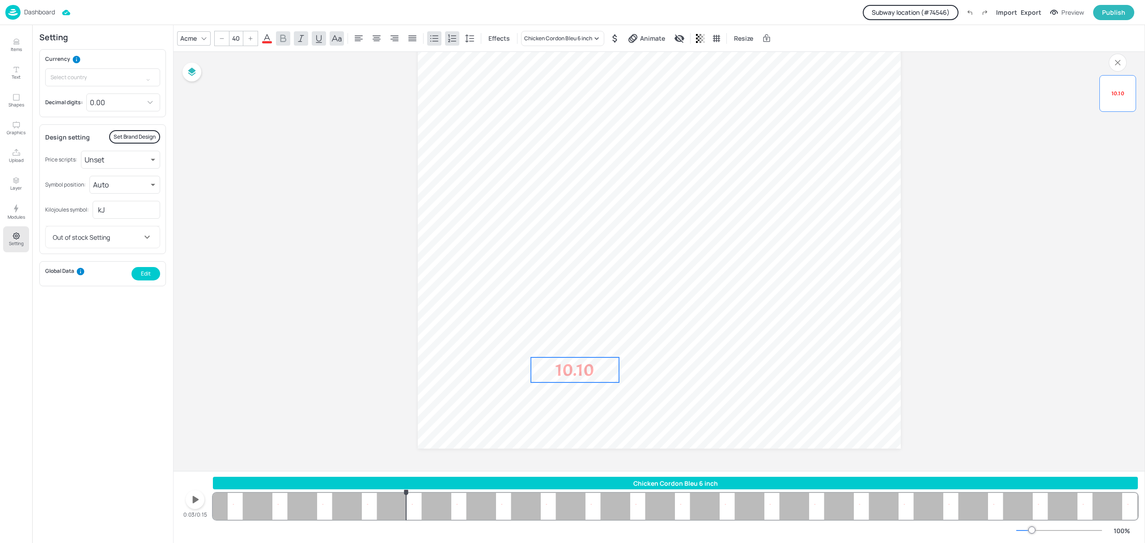
drag, startPoint x: 563, startPoint y: 271, endPoint x: 580, endPoint y: 371, distance: 102.1
click at [580, 371] on span "10.10" at bounding box center [574, 370] width 38 height 22
drag, startPoint x: 619, startPoint y: 371, endPoint x: 567, endPoint y: 378, distance: 52.3
click at [567, 378] on div at bounding box center [566, 369] width 7 height 25
click at [202, 40] on icon at bounding box center [203, 38] width 7 height 7
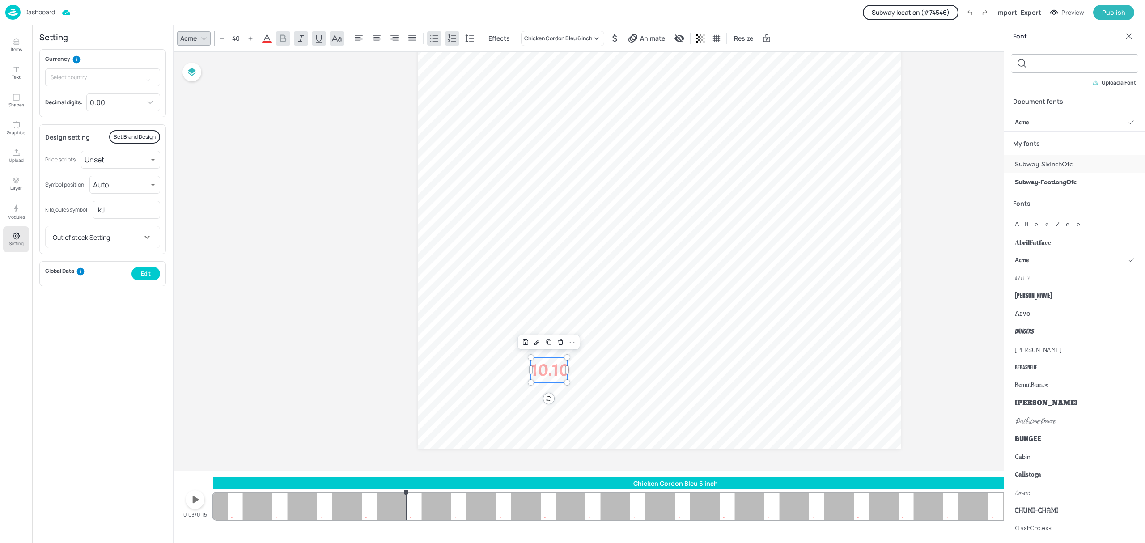
click at [1050, 165] on span "Subway-SixInchOfc" at bounding box center [1044, 164] width 58 height 9
click at [279, 42] on input "40" at bounding box center [279, 38] width 13 height 14
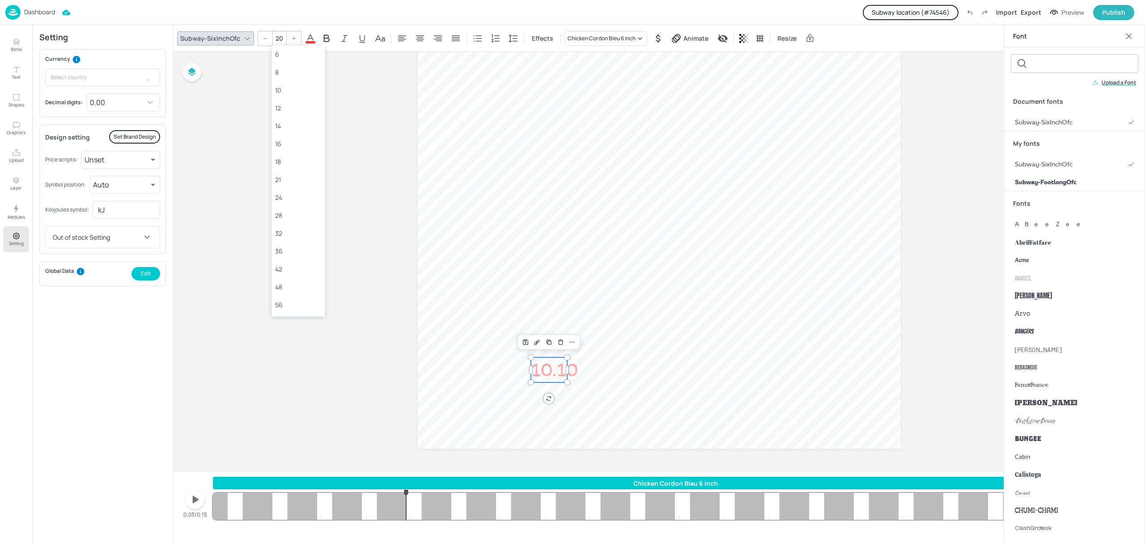
type input "20"
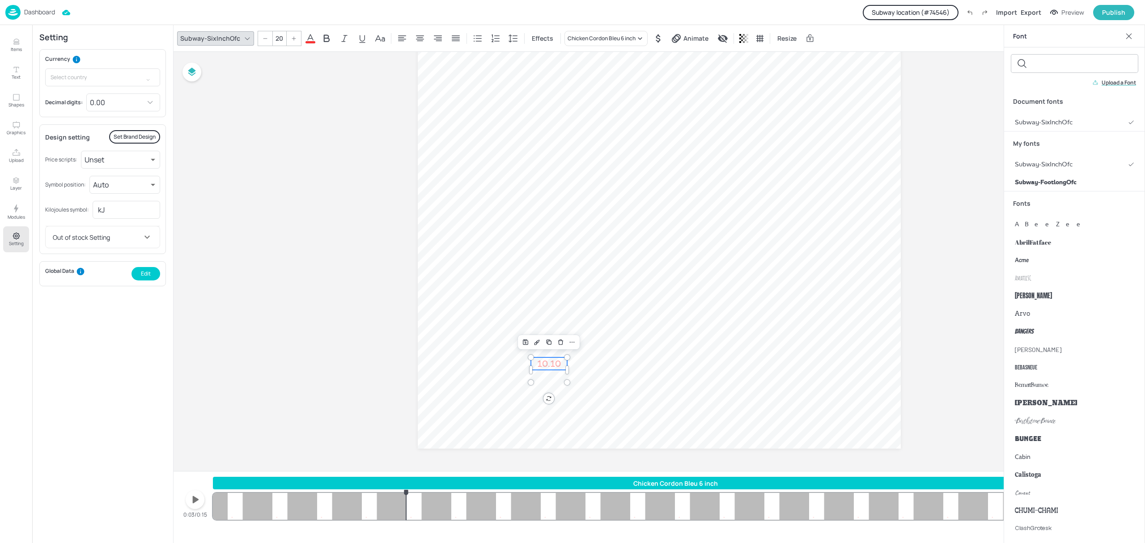
click at [309, 40] on icon at bounding box center [310, 38] width 11 height 11
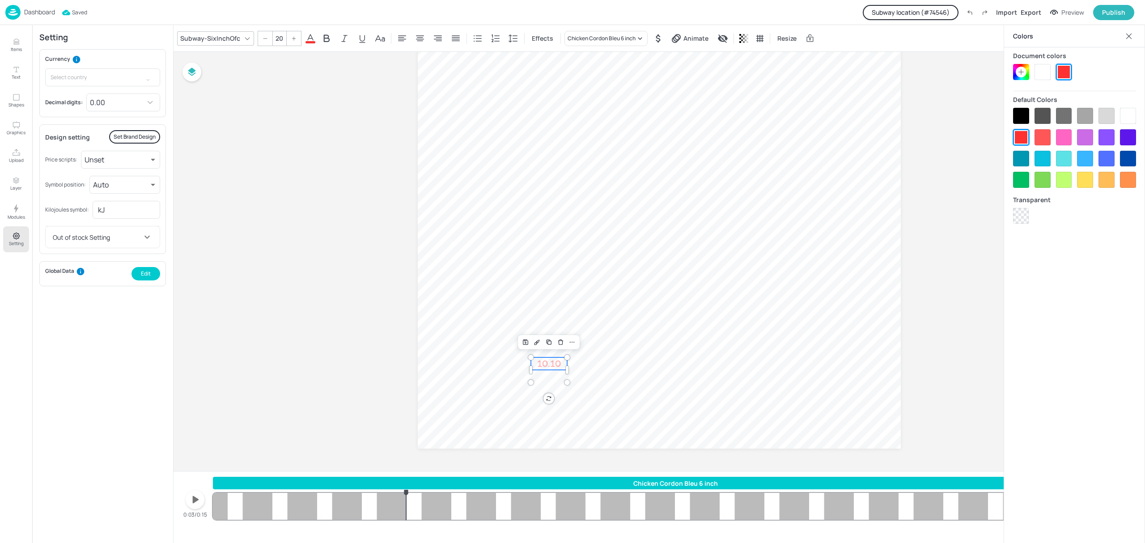
click at [1024, 111] on div at bounding box center [1021, 116] width 16 height 16
drag, startPoint x: 548, startPoint y: 363, endPoint x: 835, endPoint y: 379, distance: 287.6
click at [835, 379] on span "10.10" at bounding box center [836, 379] width 24 height 11
